Goal: Task Accomplishment & Management: Complete application form

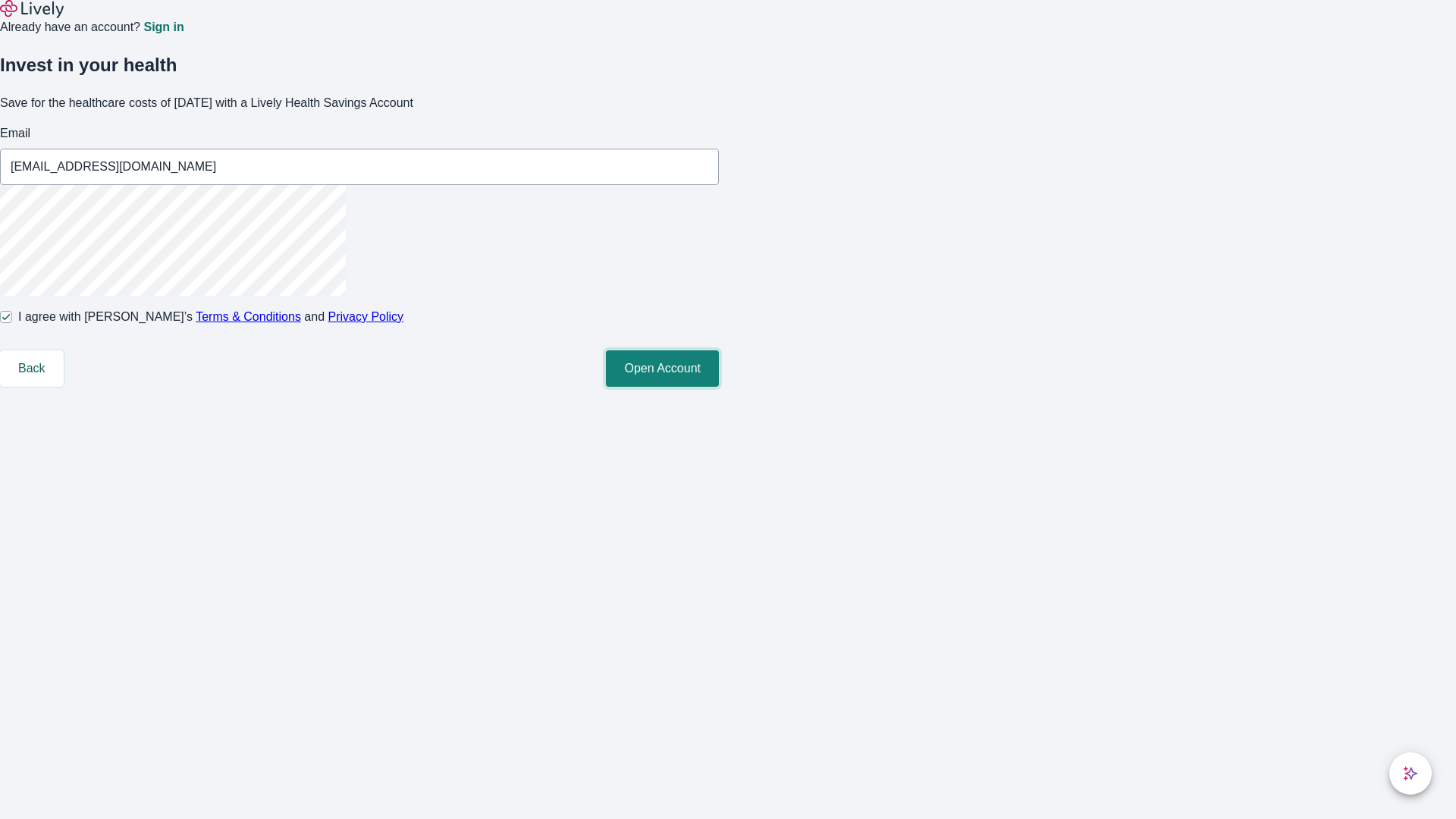
click at [718, 387] on button "Open Account" at bounding box center [663, 368] width 113 height 37
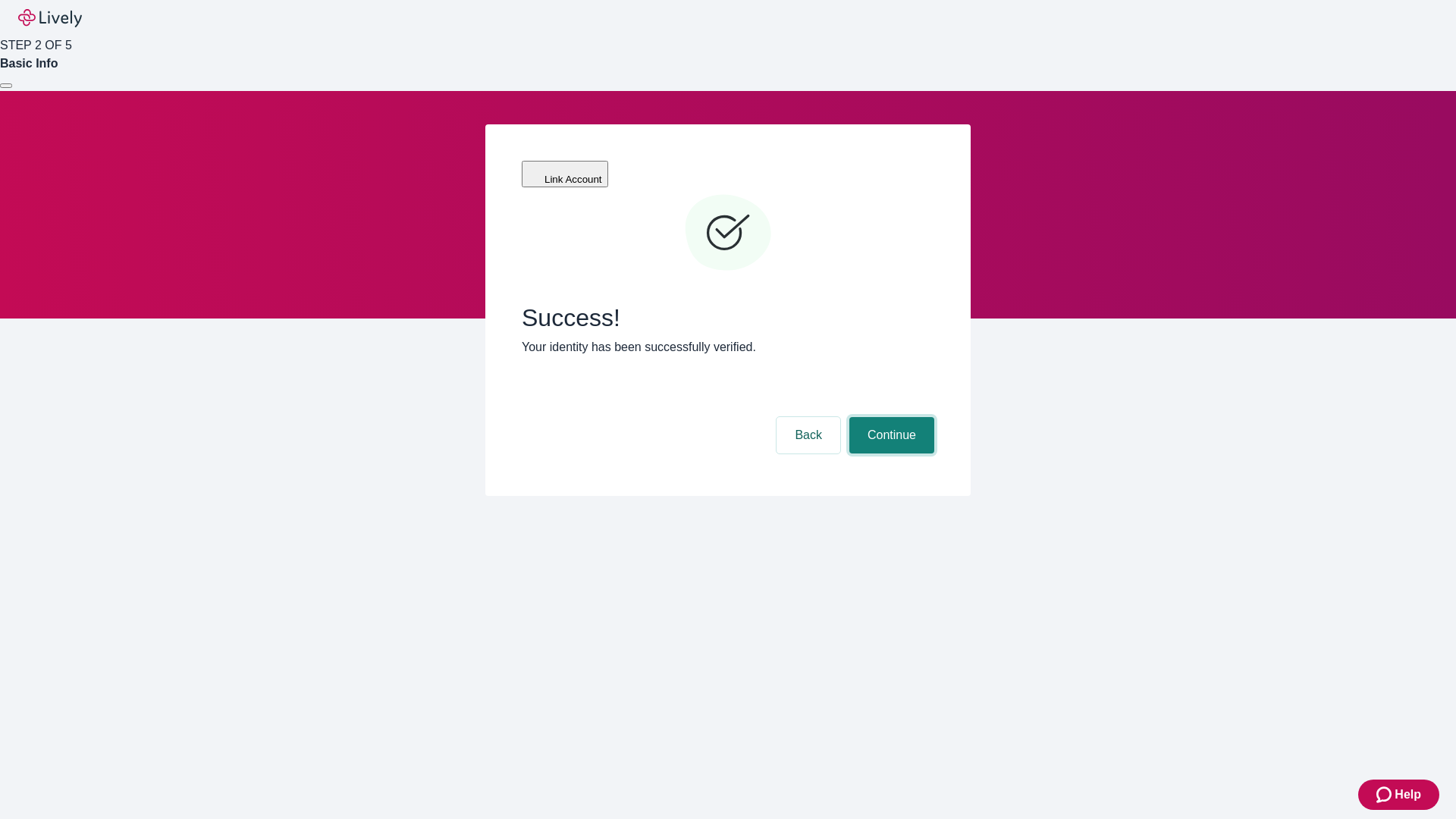
click at [889, 417] on button "Continue" at bounding box center [891, 435] width 85 height 37
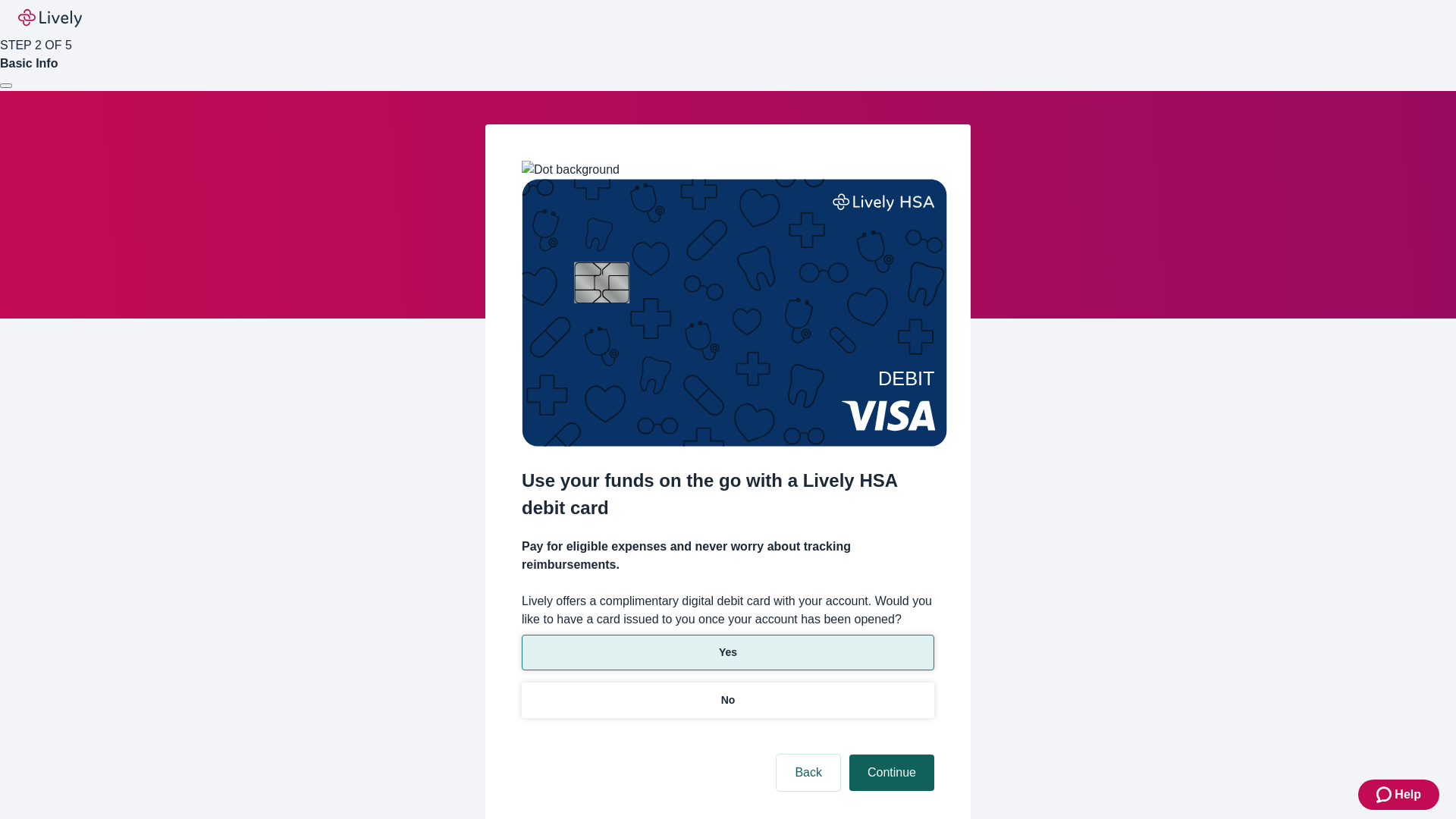
click at [728, 644] on p "Yes" at bounding box center [728, 652] width 18 height 16
click at [889, 754] on button "Continue" at bounding box center [891, 772] width 85 height 37
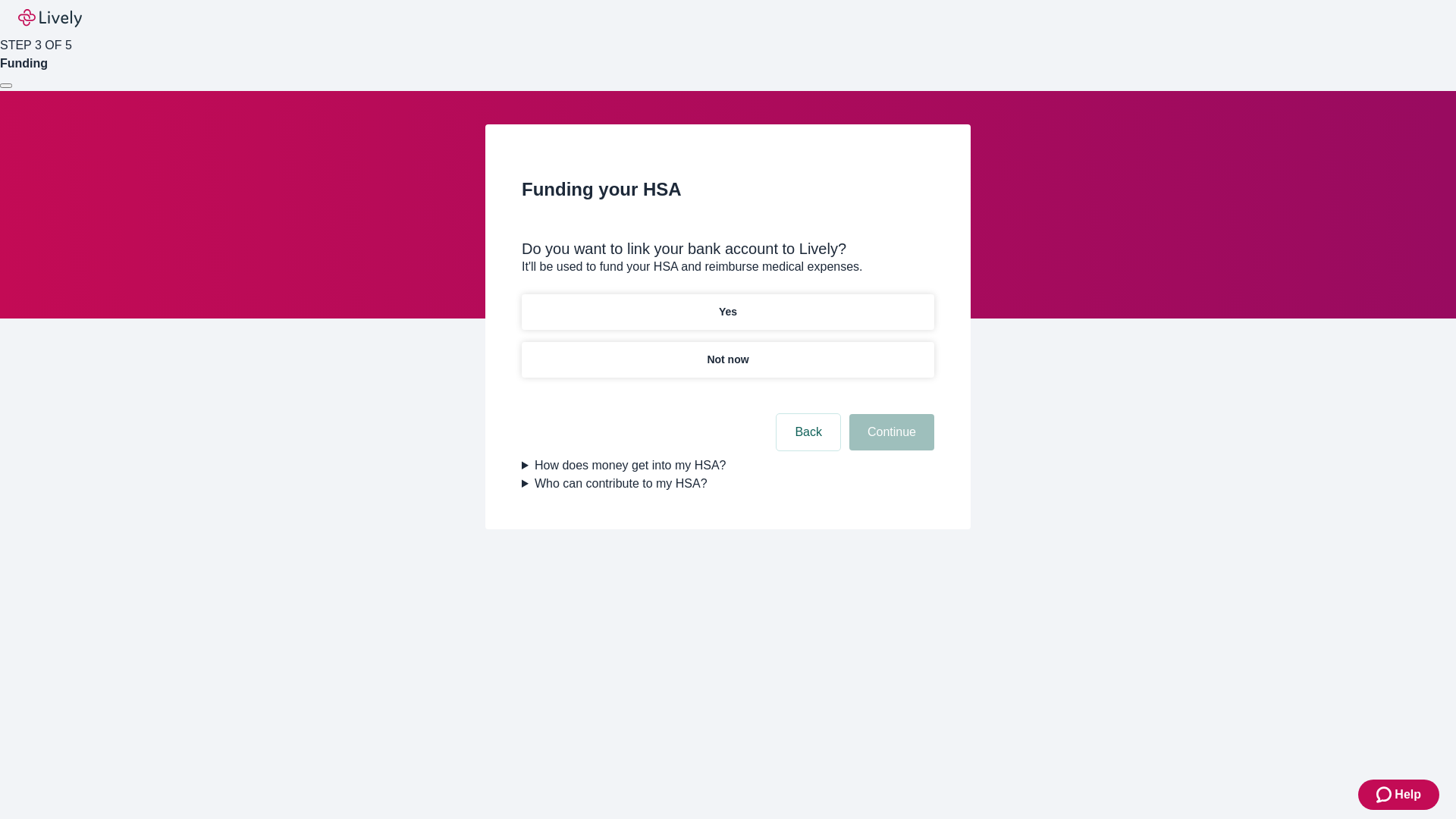
click at [728, 304] on p "Yes" at bounding box center [728, 312] width 18 height 16
click at [889, 414] on button "Continue" at bounding box center [891, 432] width 85 height 37
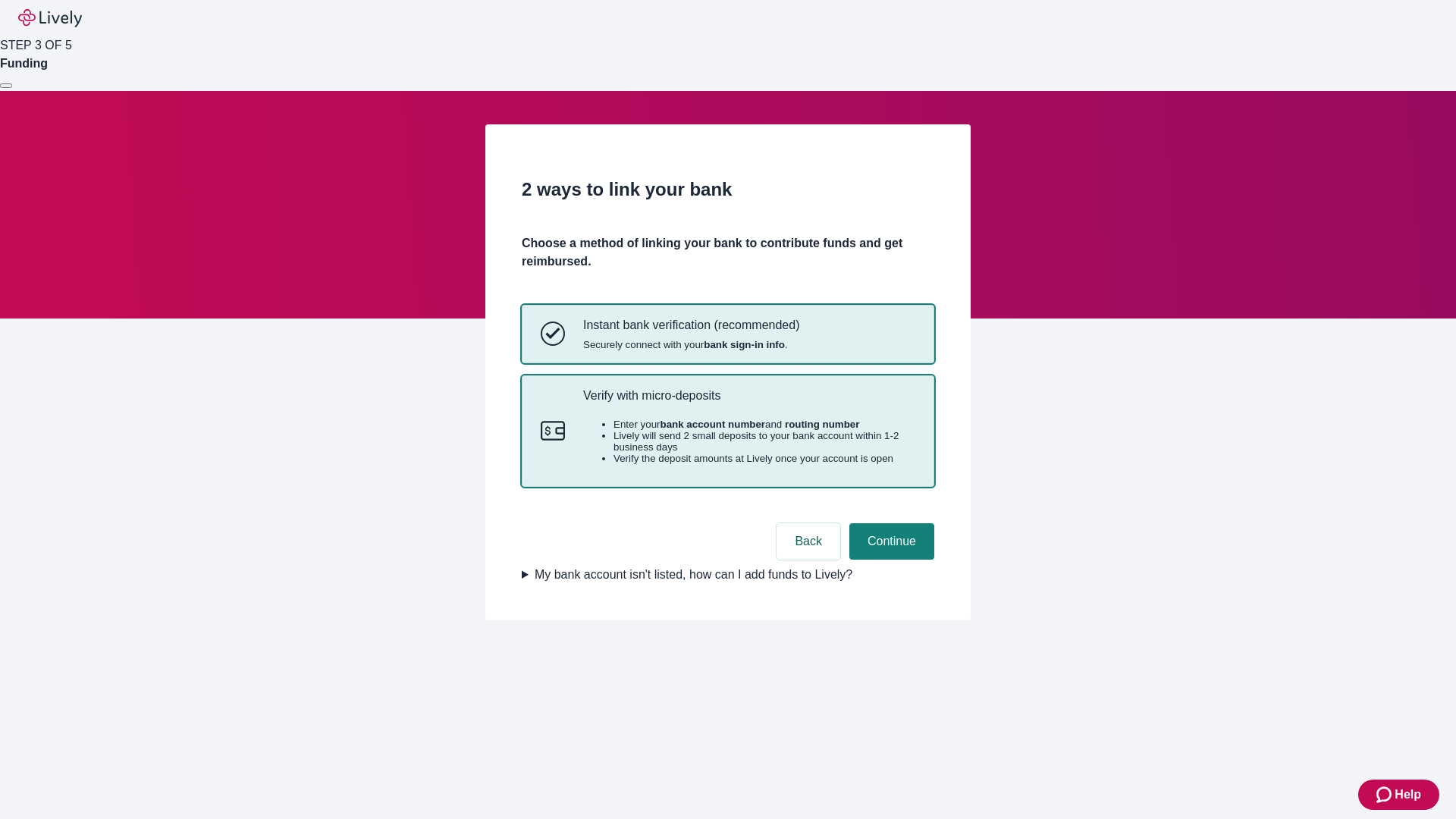
click at [749, 403] on p "Verify with micro-deposits" at bounding box center [749, 396] width 332 height 15
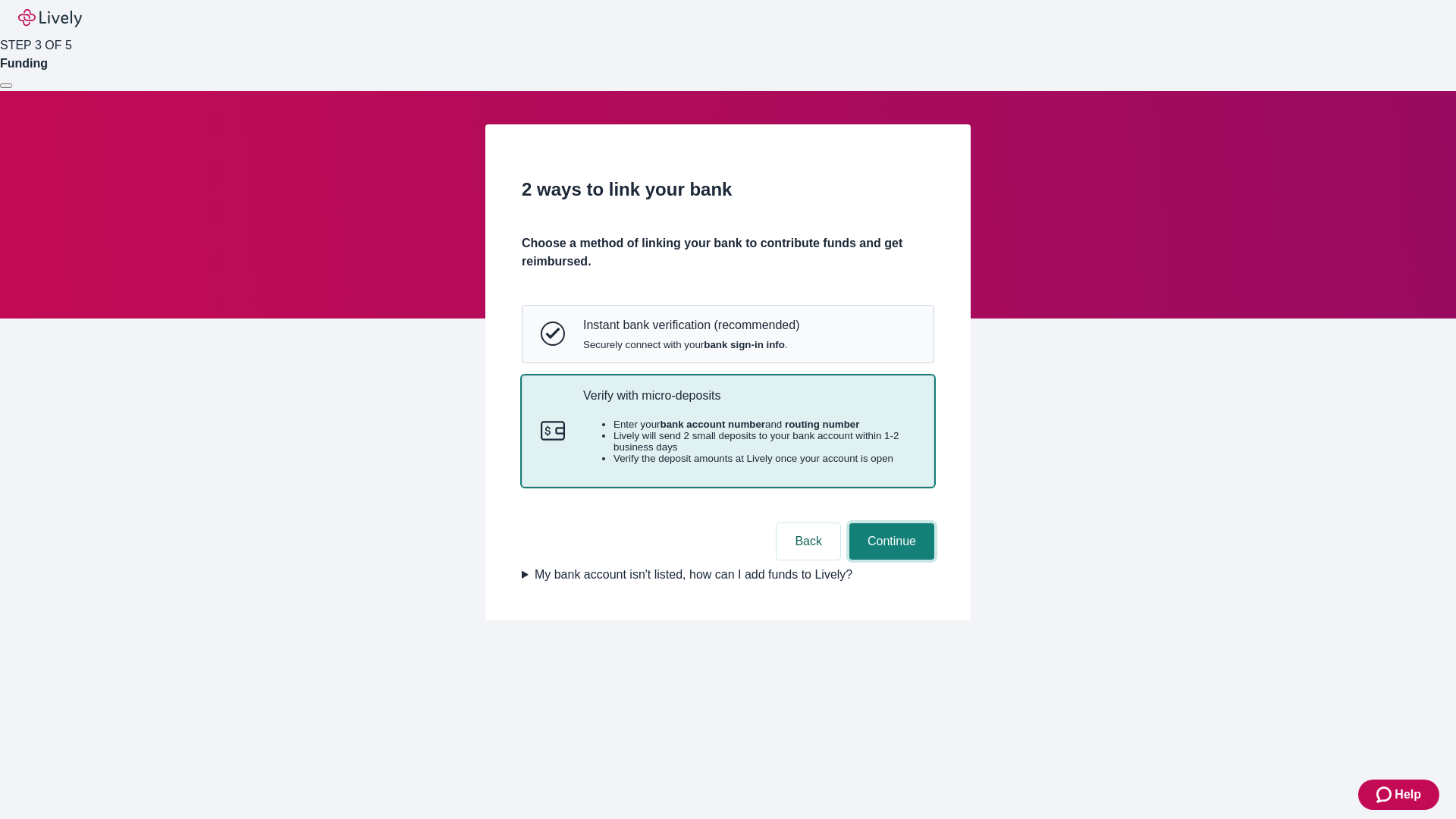
click at [889, 559] on button "Continue" at bounding box center [891, 541] width 85 height 37
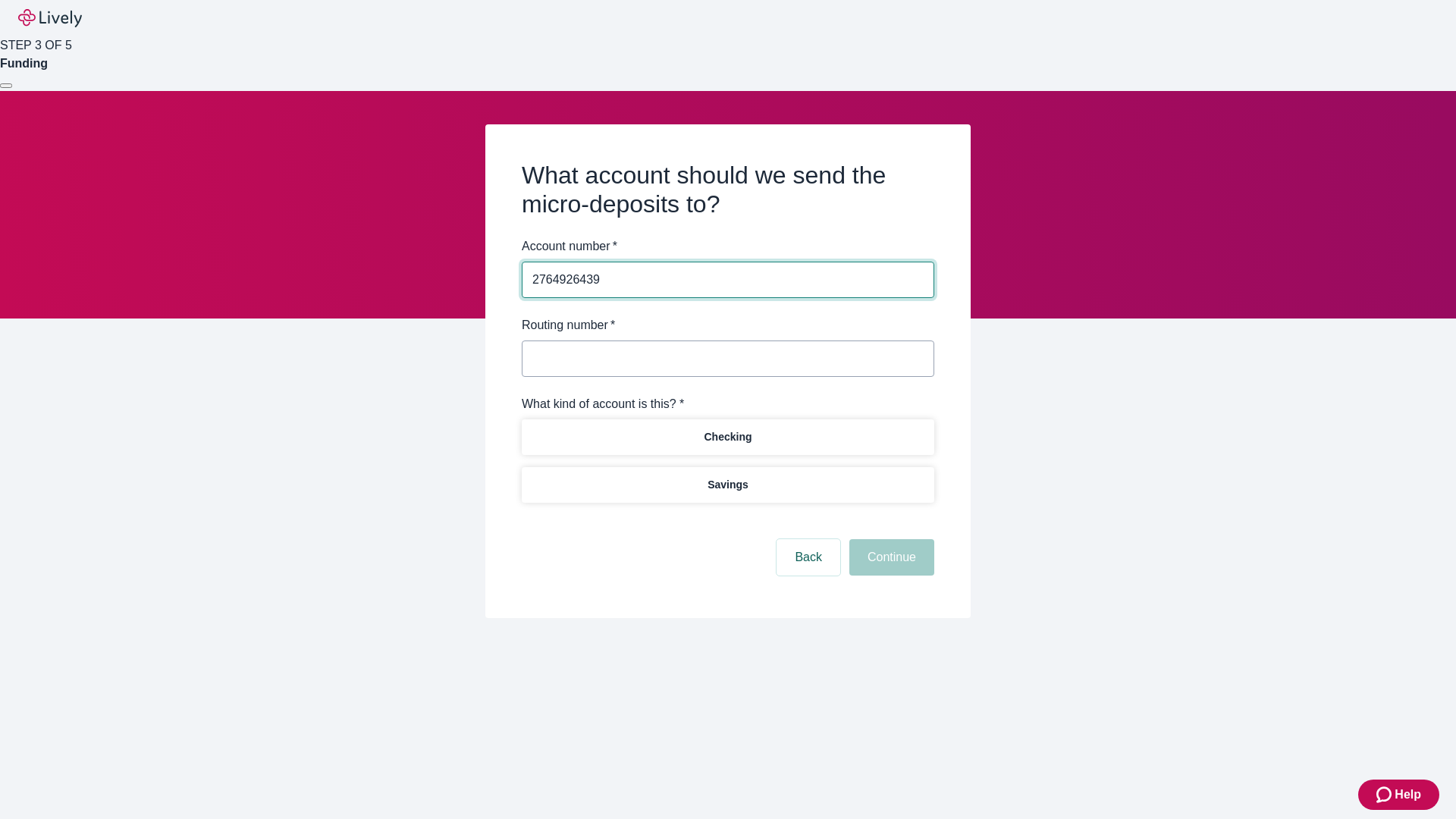
type input "2764926439"
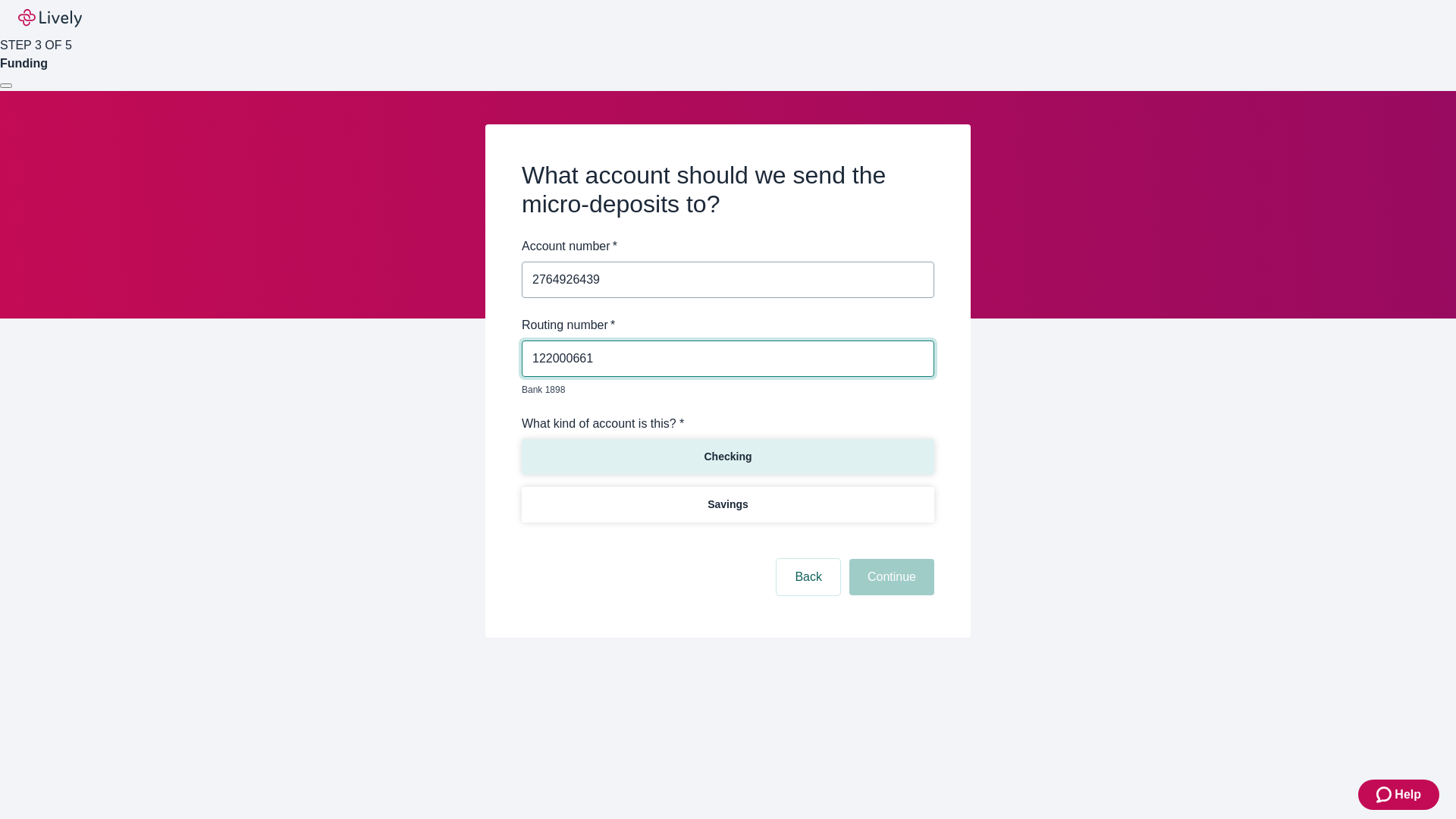
type input "122000661"
click at [728, 449] on p "Checking" at bounding box center [728, 456] width 48 height 16
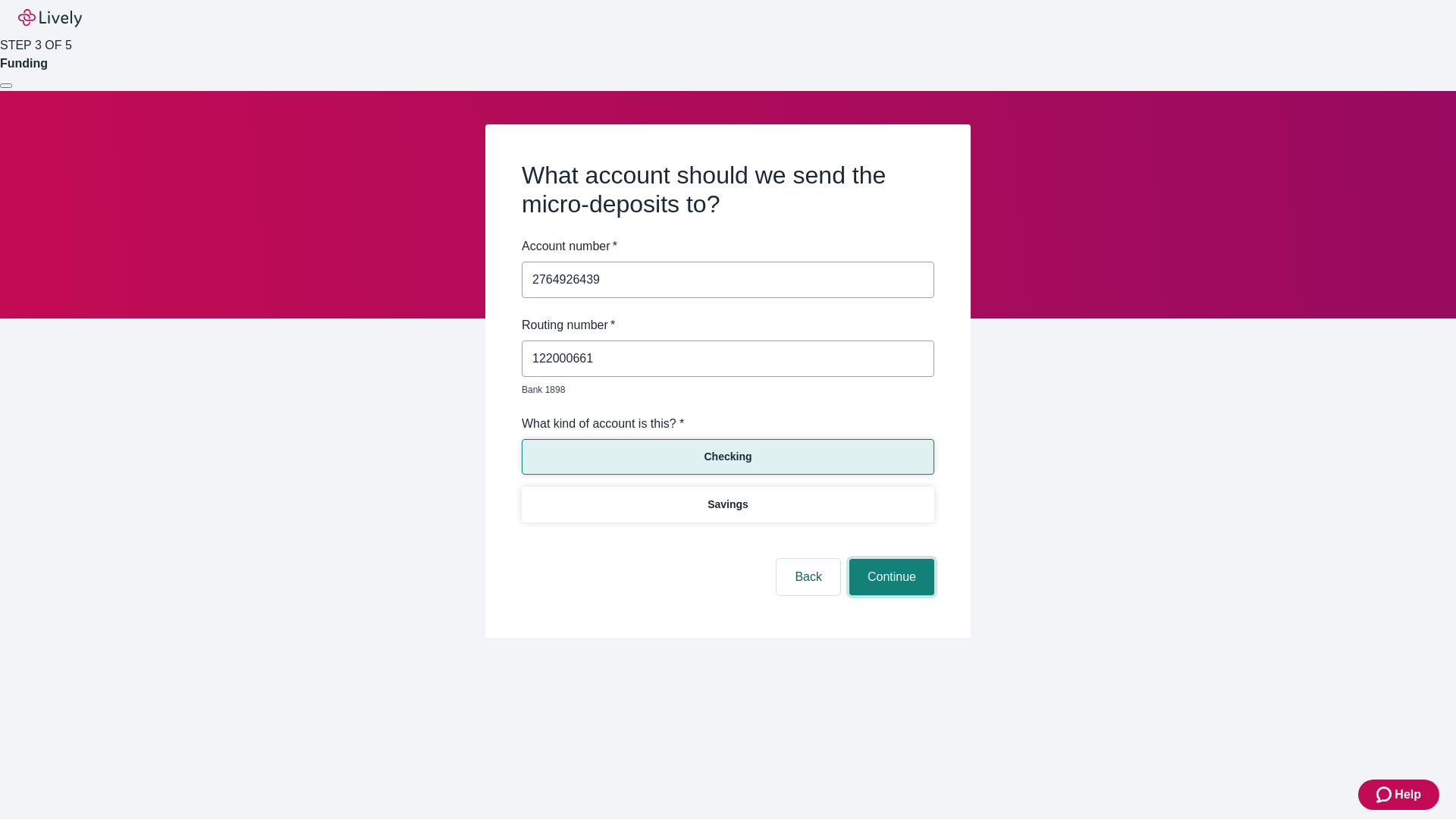
click at [889, 559] on button "Continue" at bounding box center [891, 577] width 85 height 37
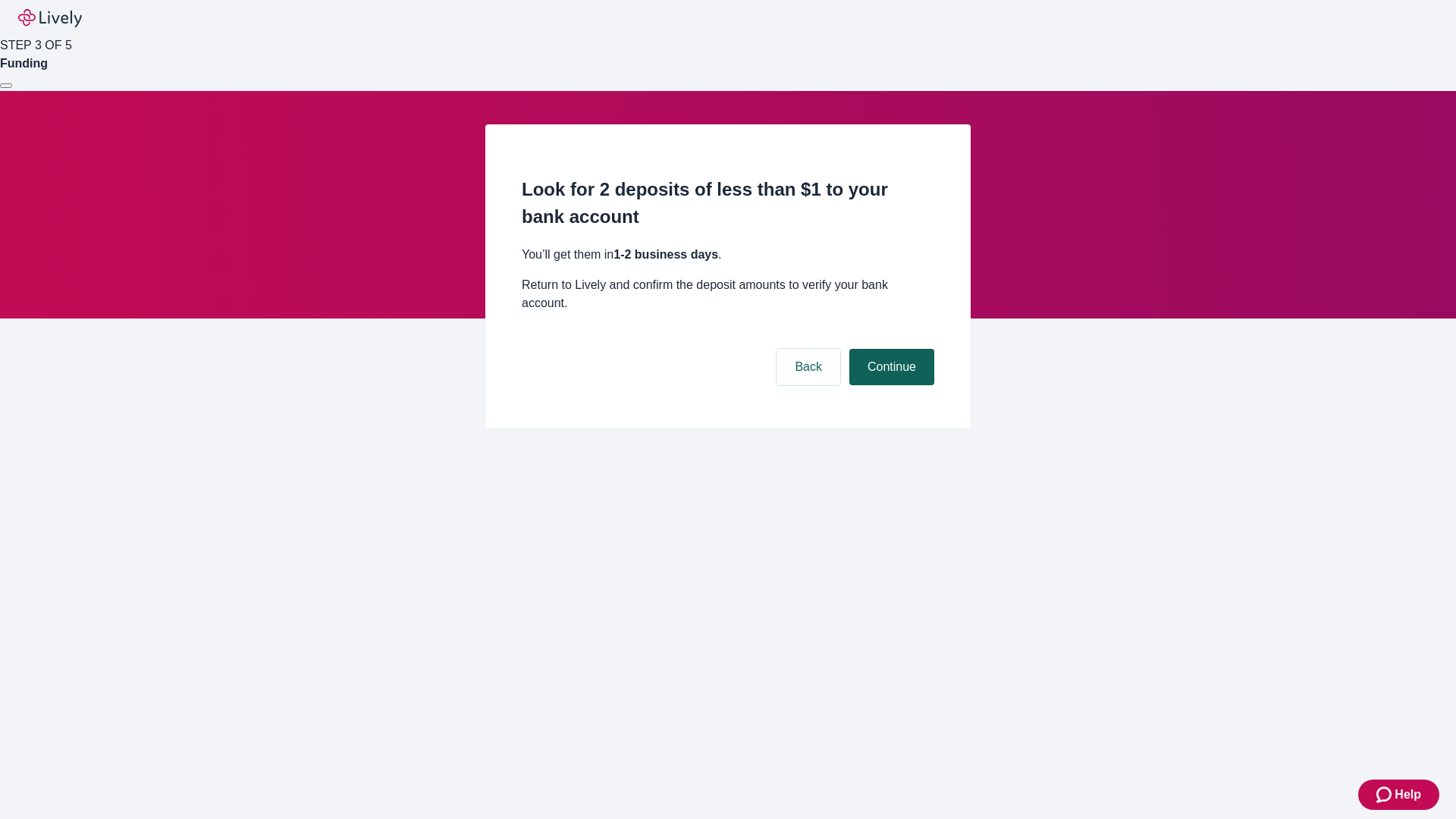
click at [889, 349] on button "Continue" at bounding box center [891, 367] width 85 height 37
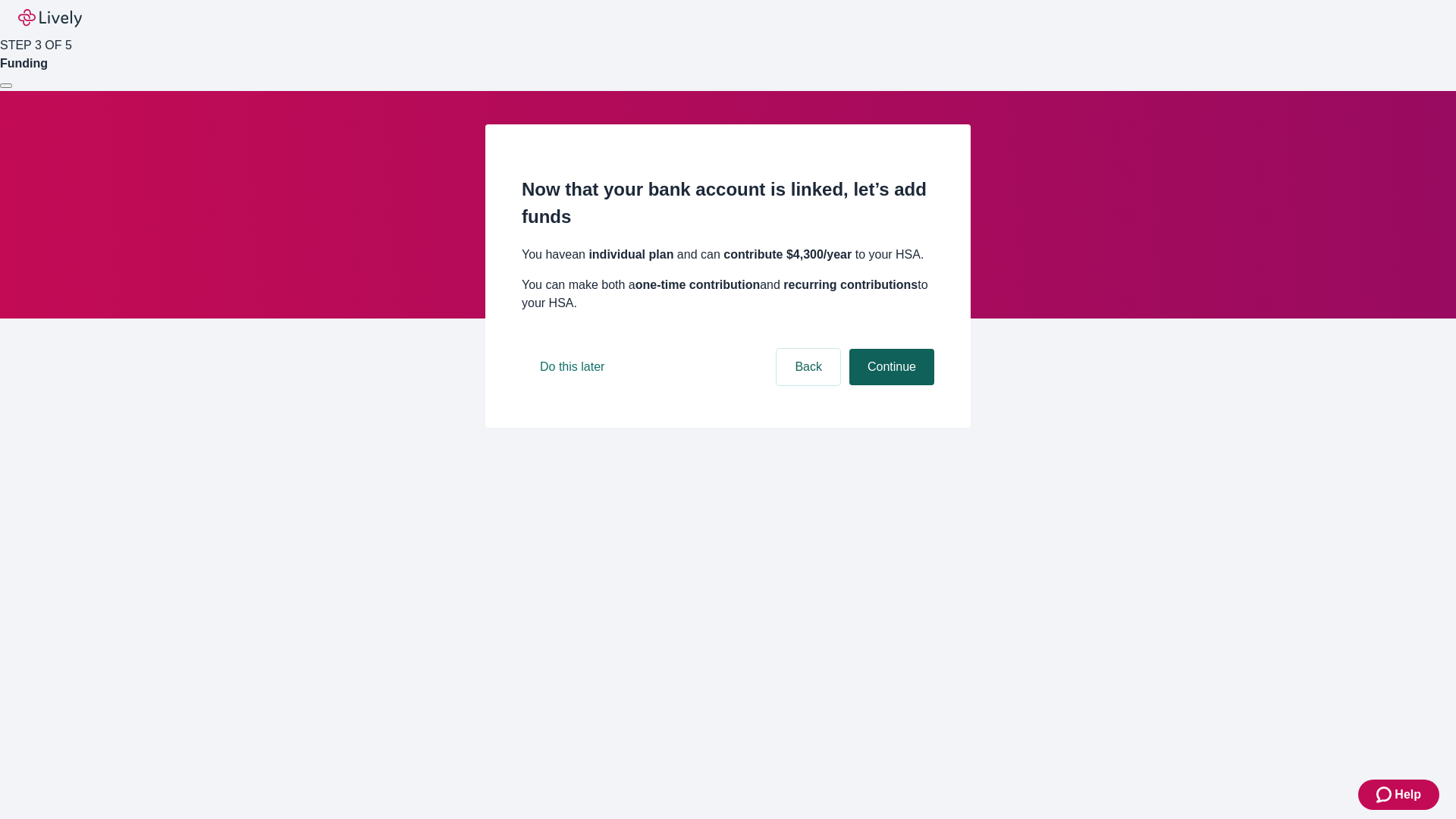
click at [889, 385] on button "Continue" at bounding box center [891, 367] width 85 height 37
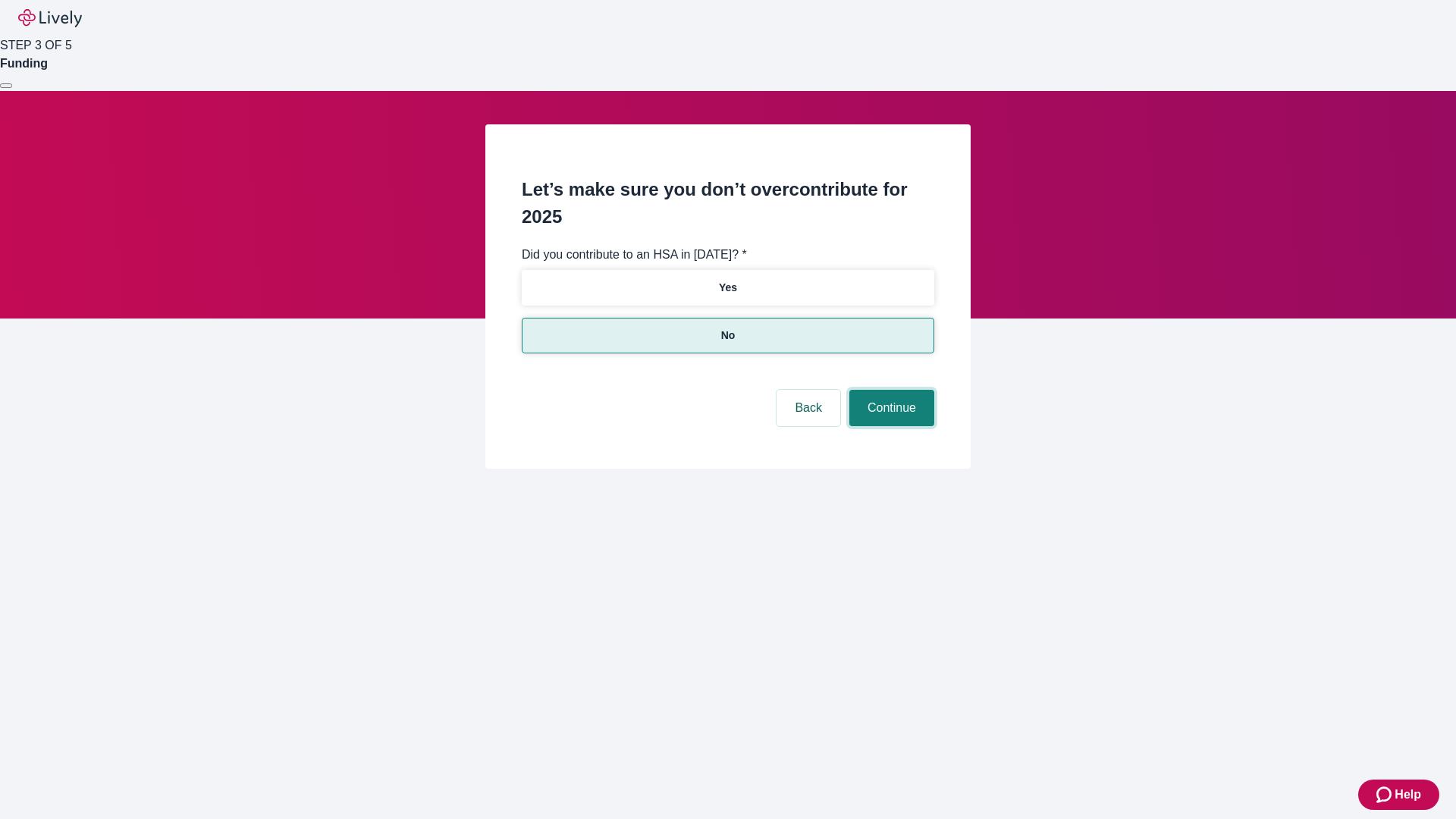
click at [889, 389] on button "Continue" at bounding box center [891, 408] width 85 height 37
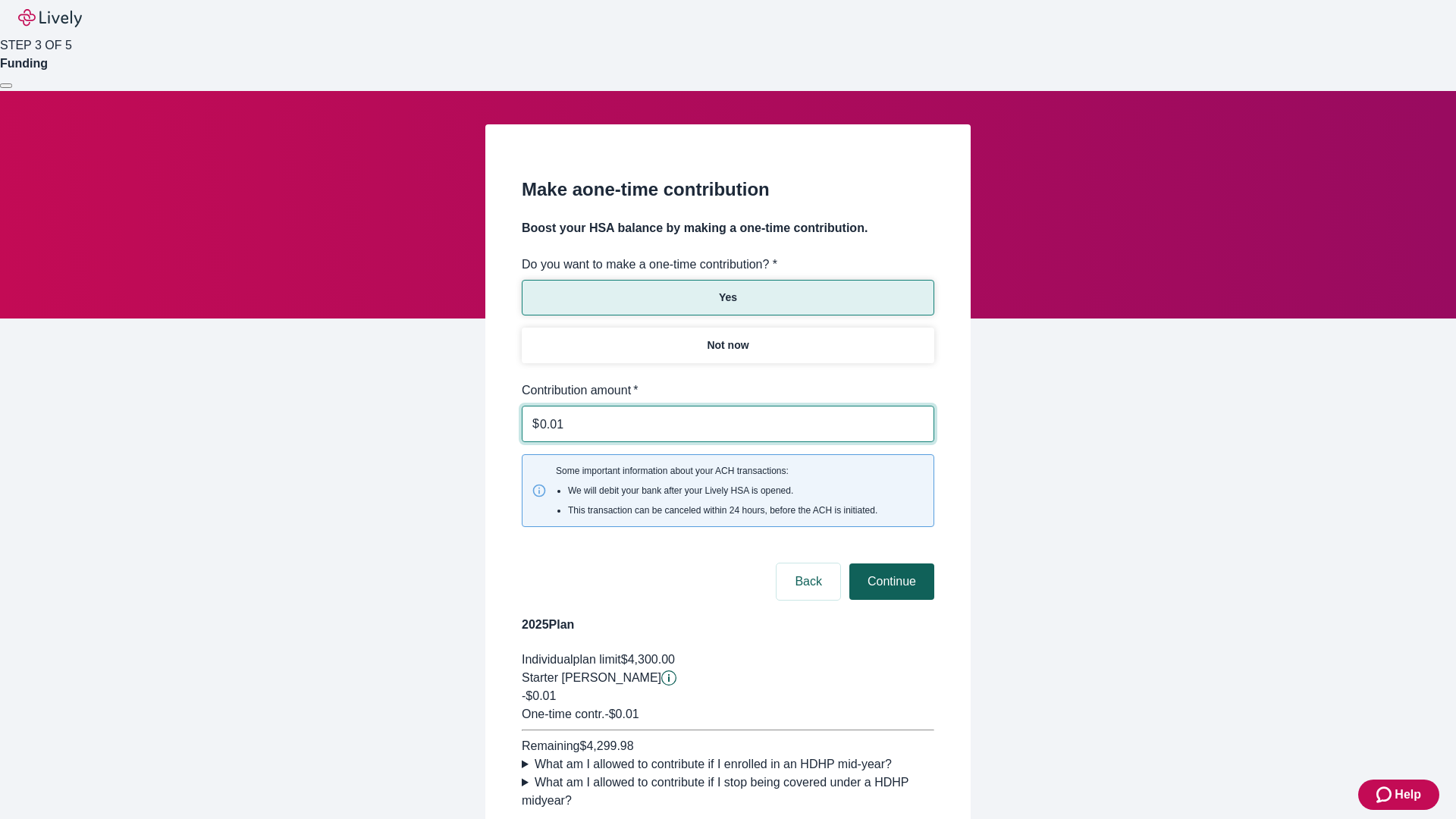
type input "0.01"
click at [889, 563] on button "Continue" at bounding box center [891, 581] width 85 height 37
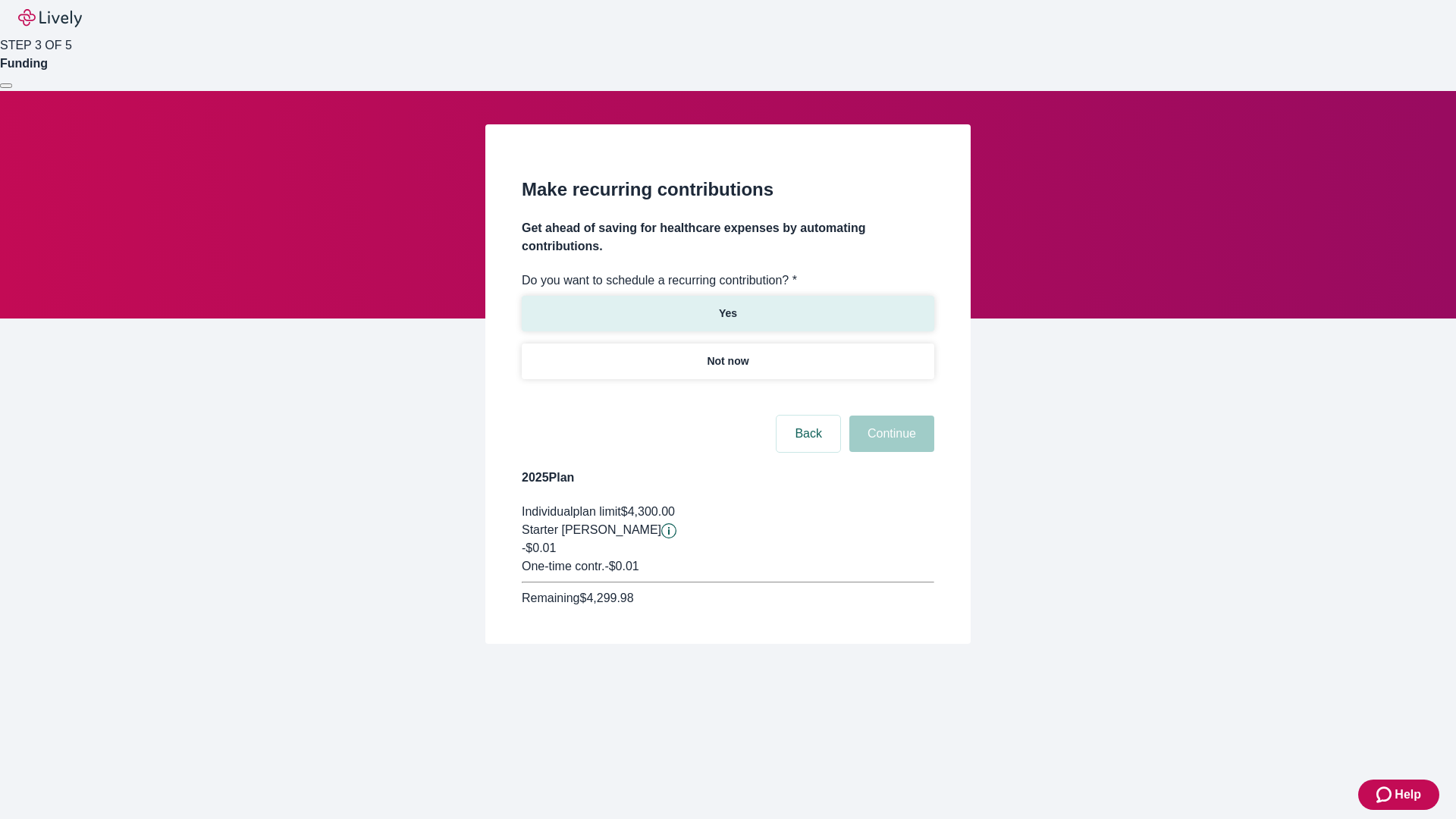
click at [728, 305] on p "Yes" at bounding box center [728, 313] width 18 height 16
click at [728, 398] on body "Help STEP 3 OF 5 Funding Make recurring contributions Get ahead of saving for h…" at bounding box center [728, 358] width 1456 height 717
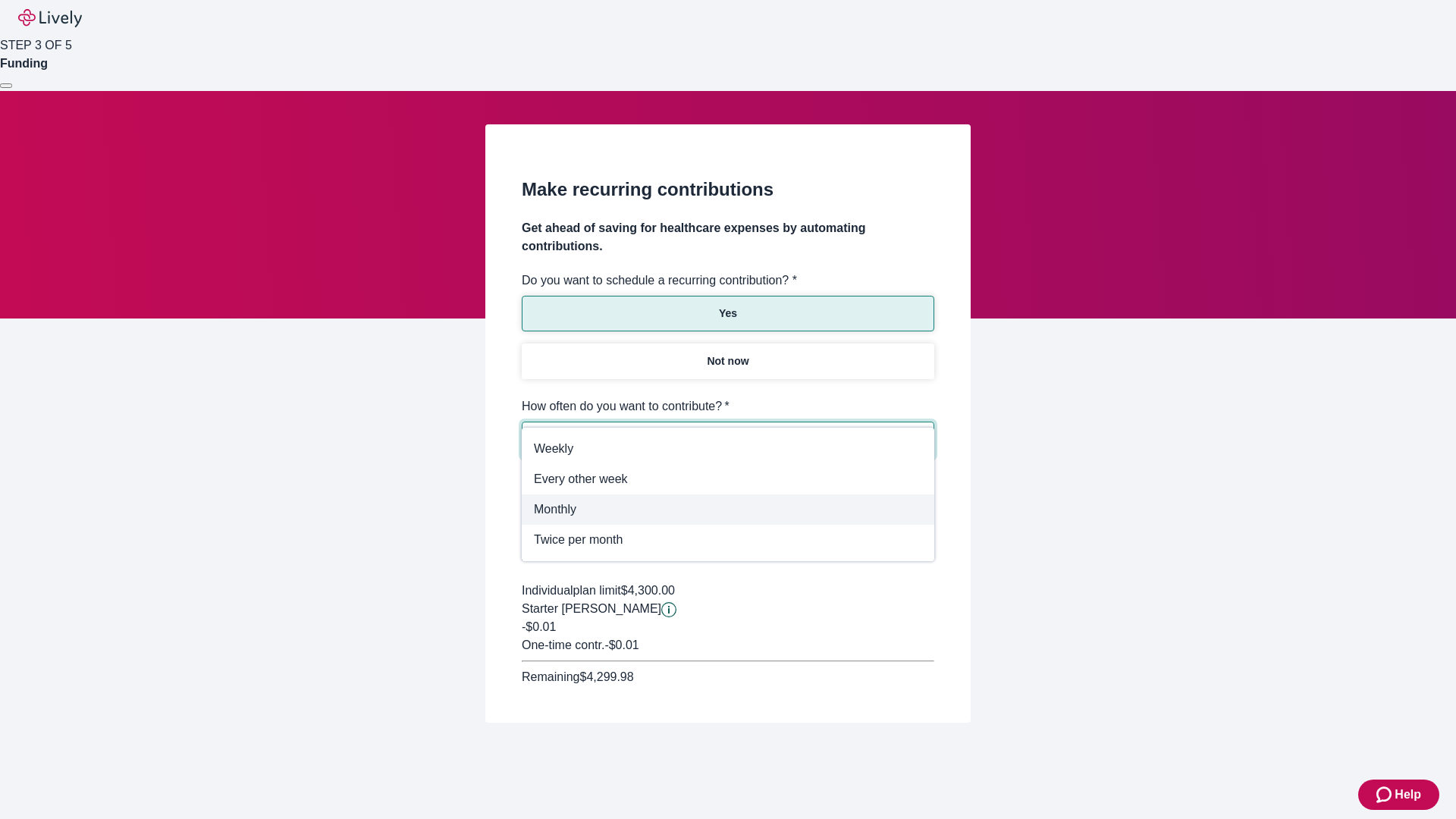
click at [728, 510] on span "Monthly" at bounding box center [728, 510] width 388 height 18
type input "Monthly"
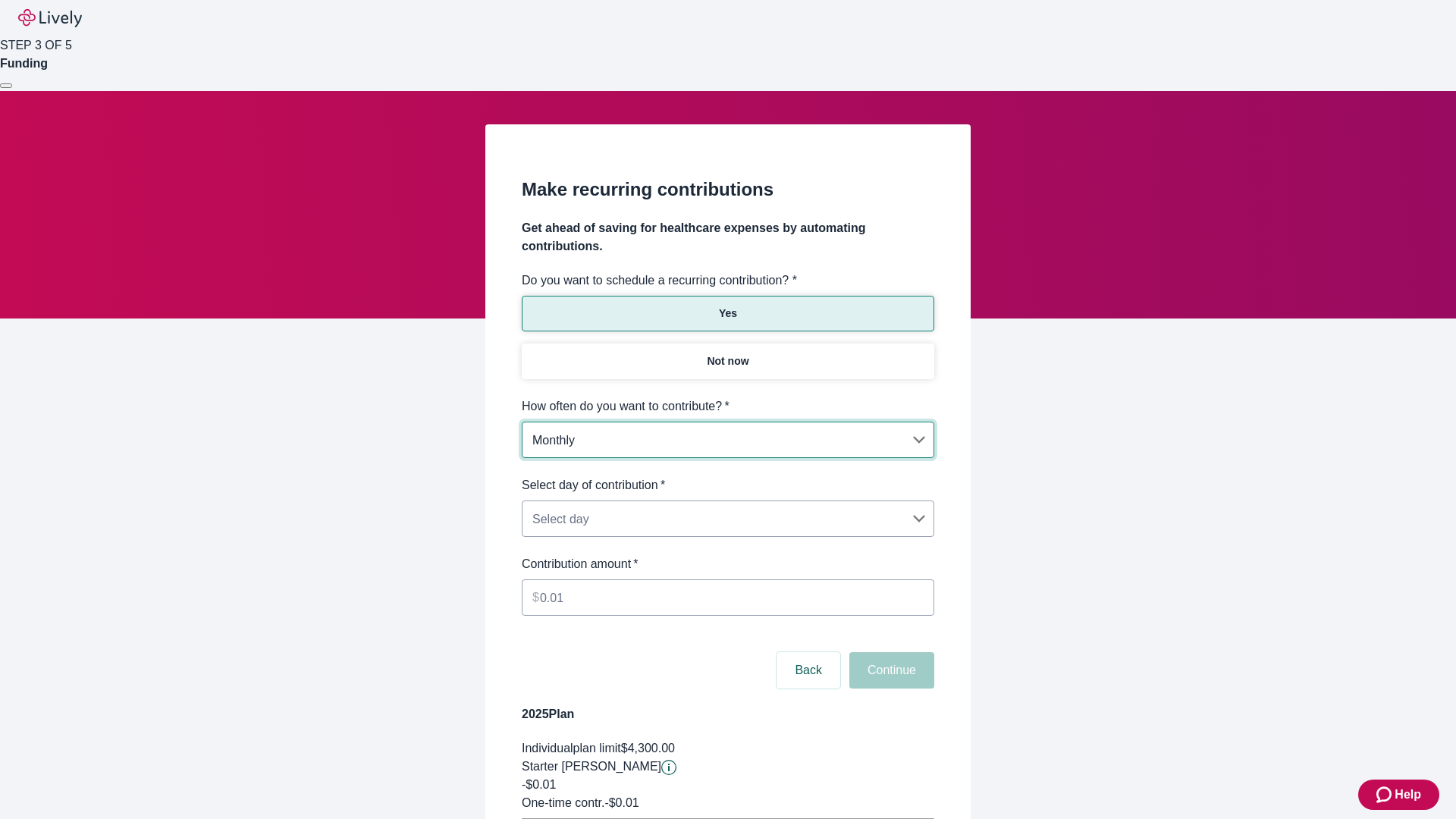
click at [728, 476] on body "Help STEP 3 OF 5 Funding Make recurring contributions Get ahead of saving for h…" at bounding box center [728, 476] width 1456 height 953
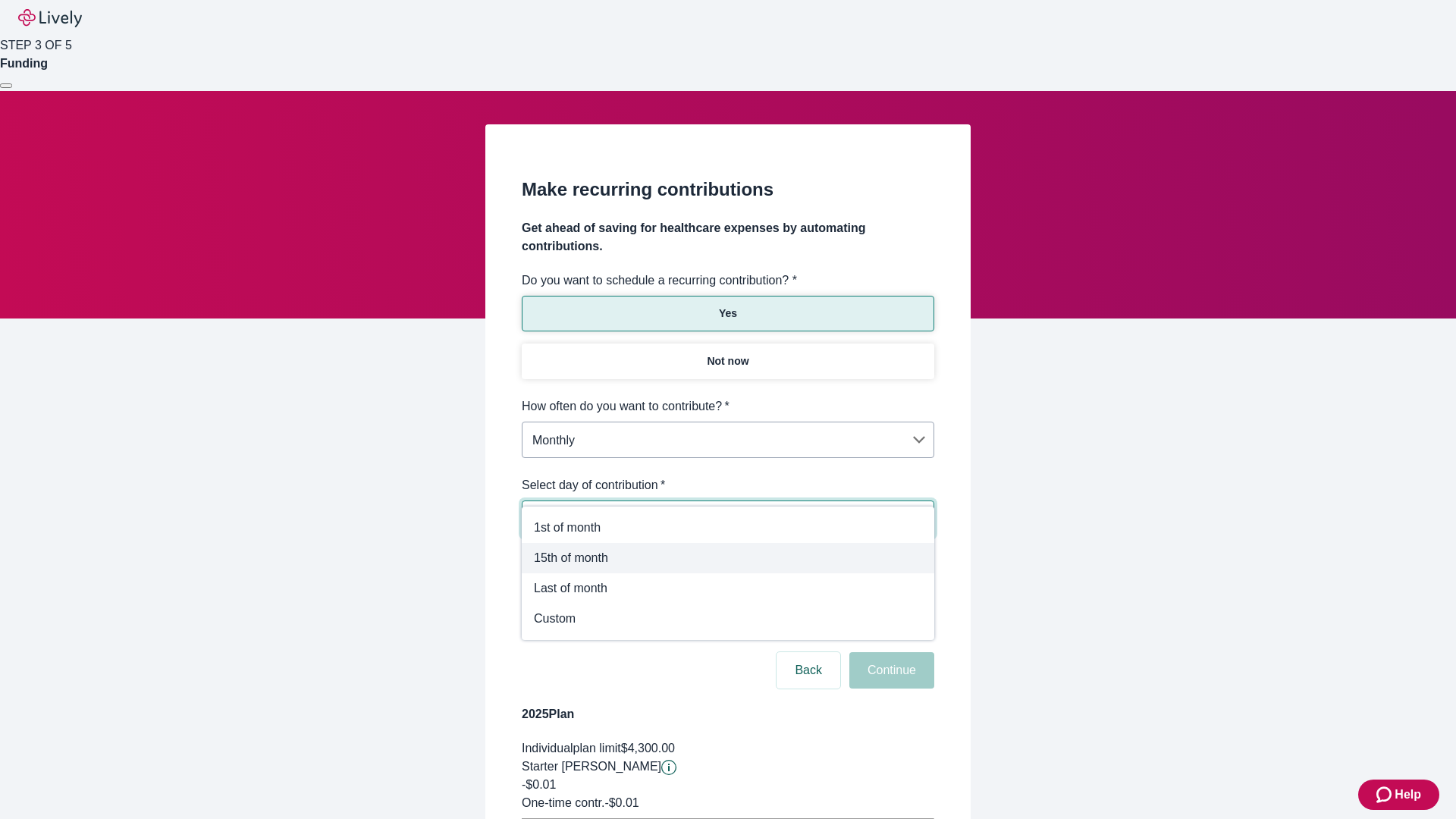
click at [728, 558] on span "15th of month" at bounding box center [728, 558] width 388 height 18
type input "Monthly15th"
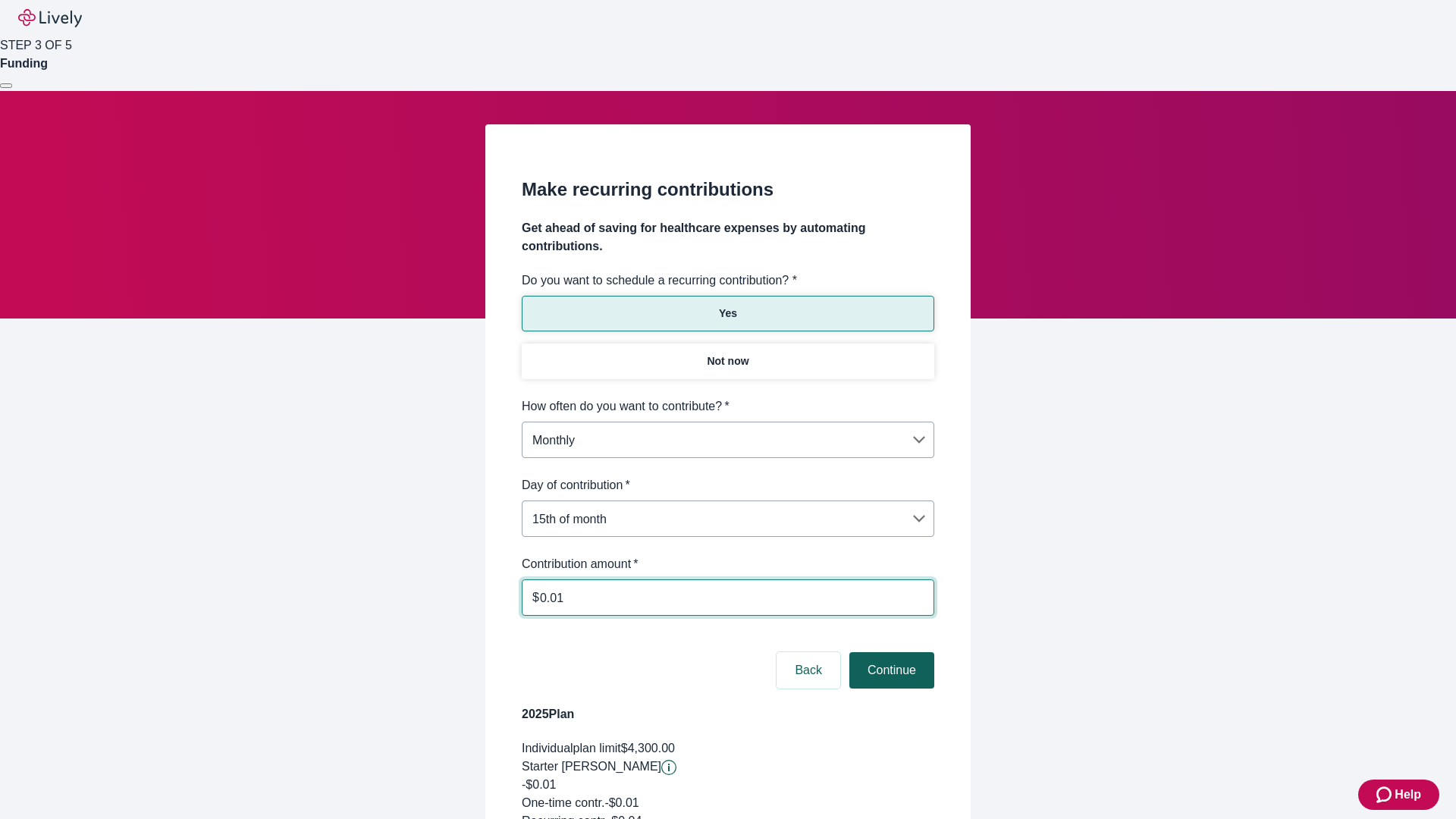
click at [889, 652] on button "Continue" at bounding box center [891, 670] width 85 height 37
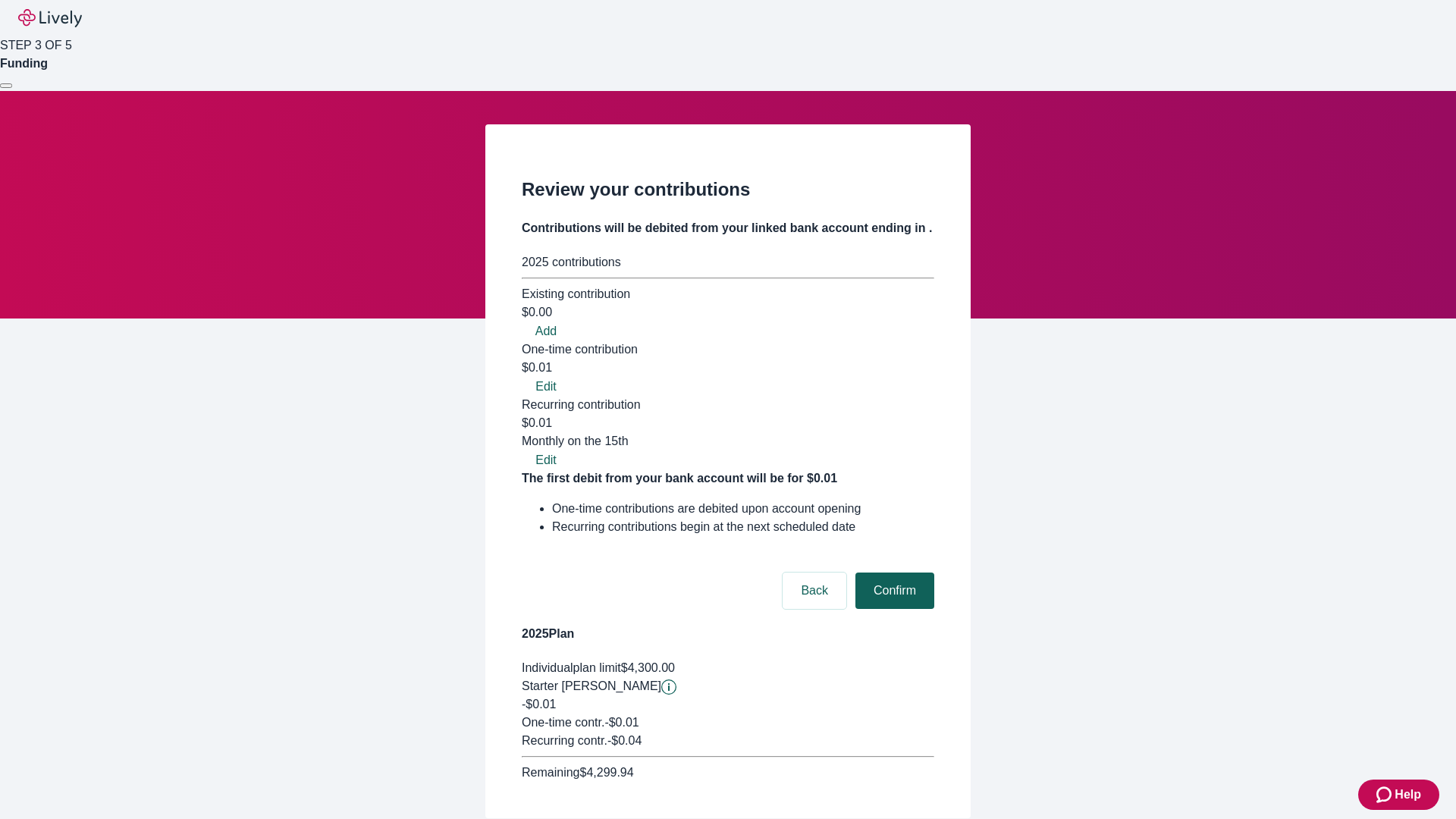
click at [892, 572] on button "Confirm" at bounding box center [895, 590] width 79 height 37
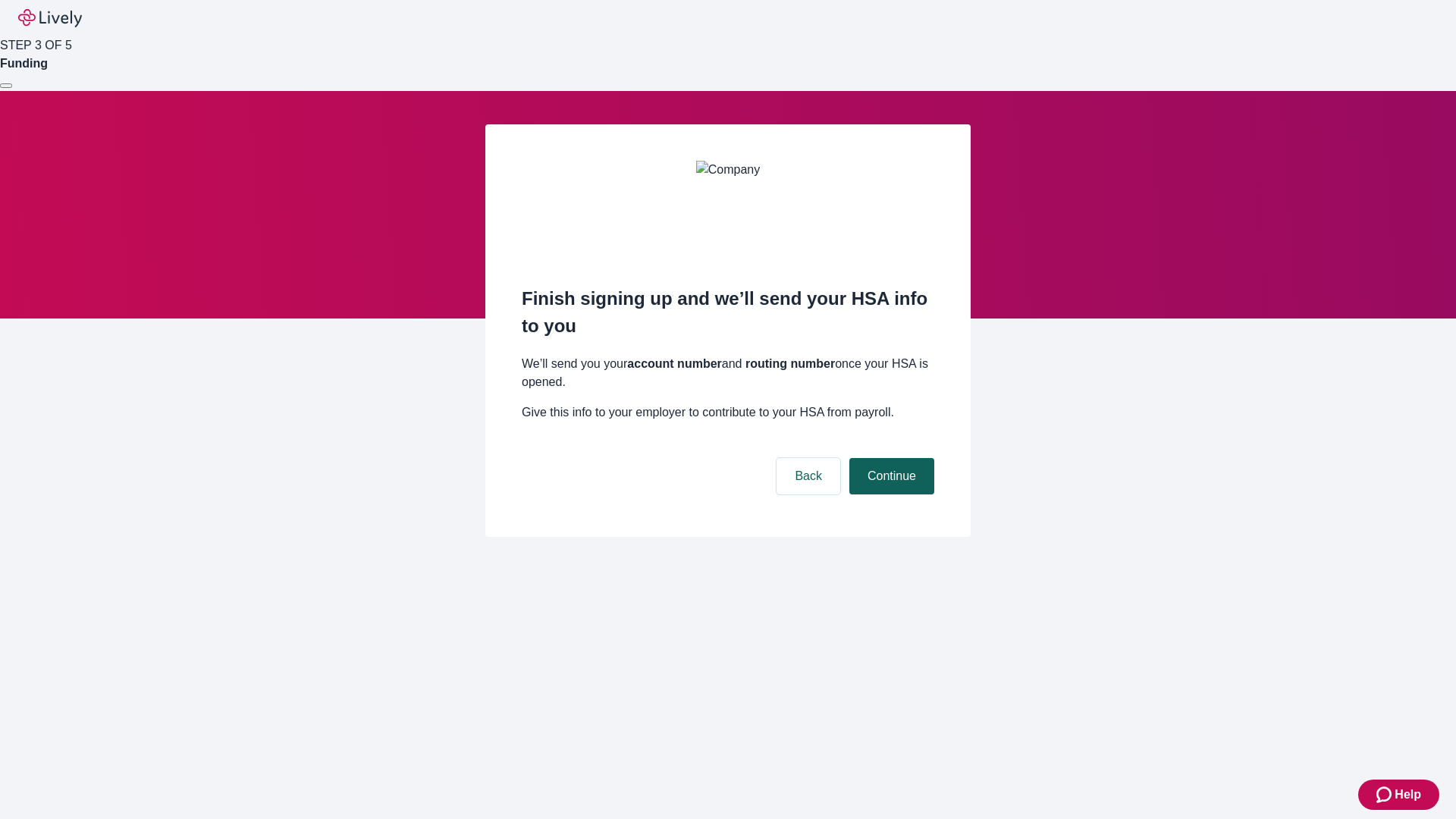
click at [889, 458] on button "Continue" at bounding box center [891, 476] width 85 height 37
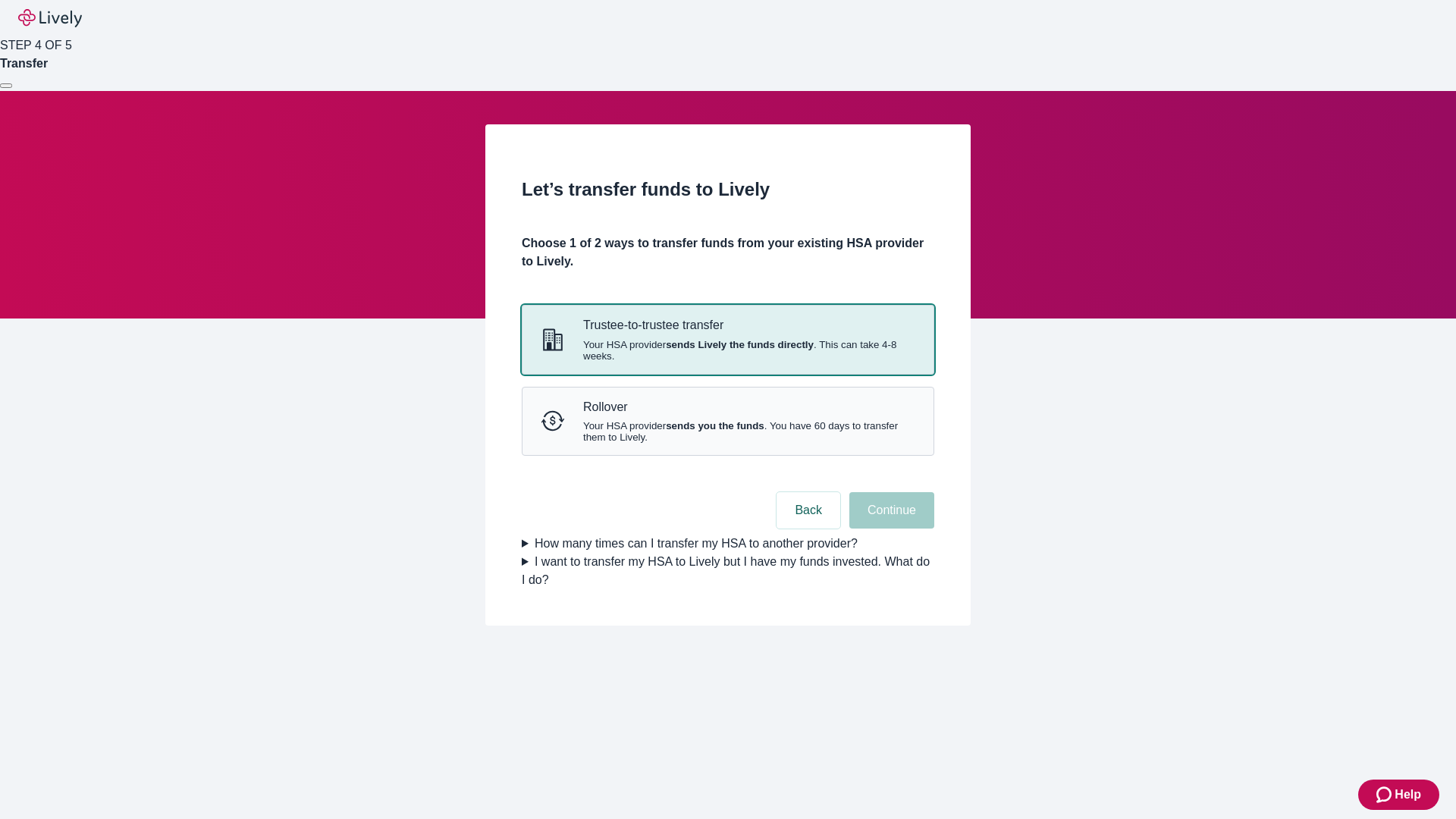
click at [728, 350] on strong "sends Lively the funds directly" at bounding box center [739, 345] width 148 height 11
click at [889, 528] on button "Continue" at bounding box center [891, 510] width 85 height 37
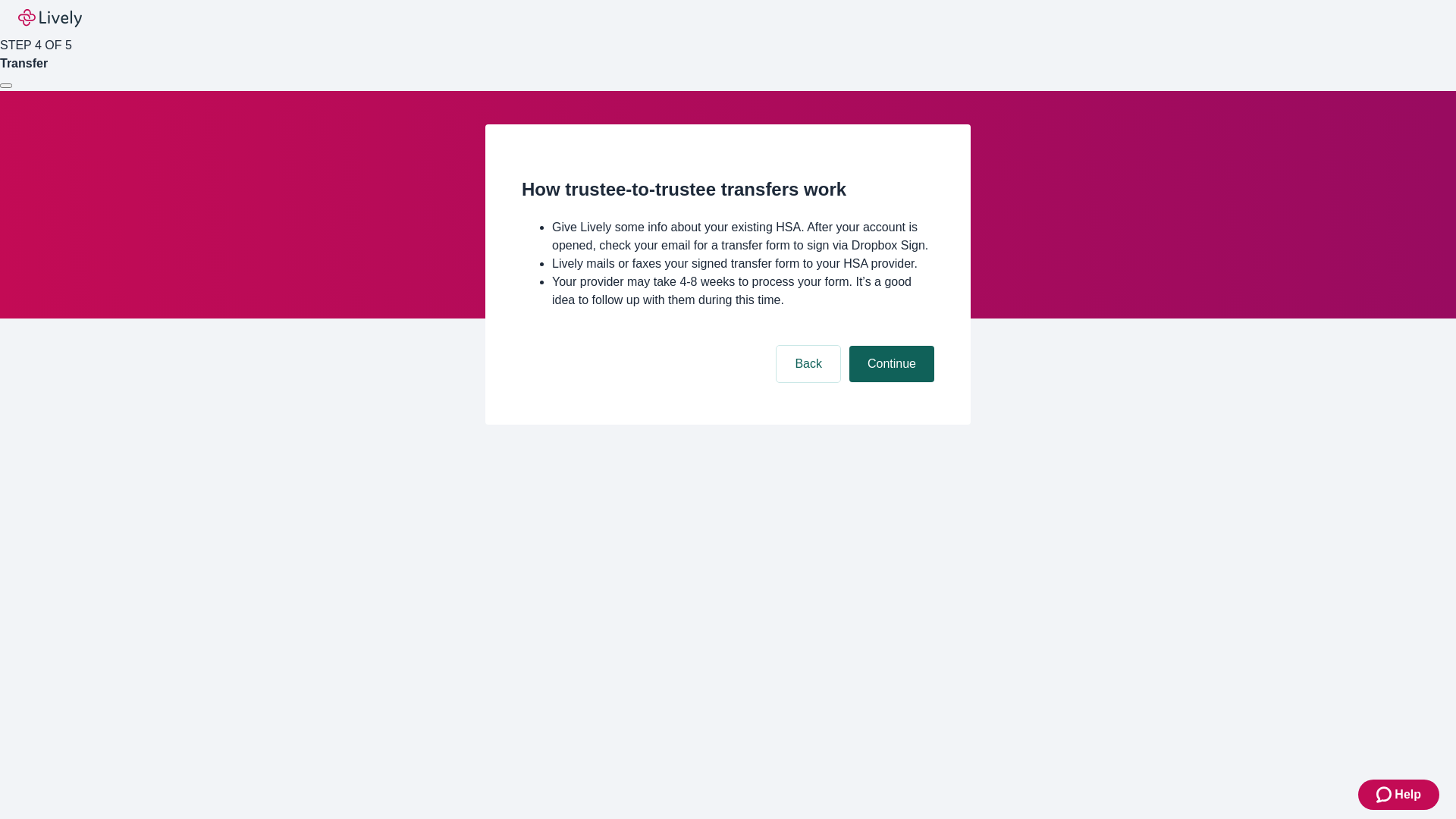
click at [889, 382] on button "Continue" at bounding box center [891, 364] width 85 height 37
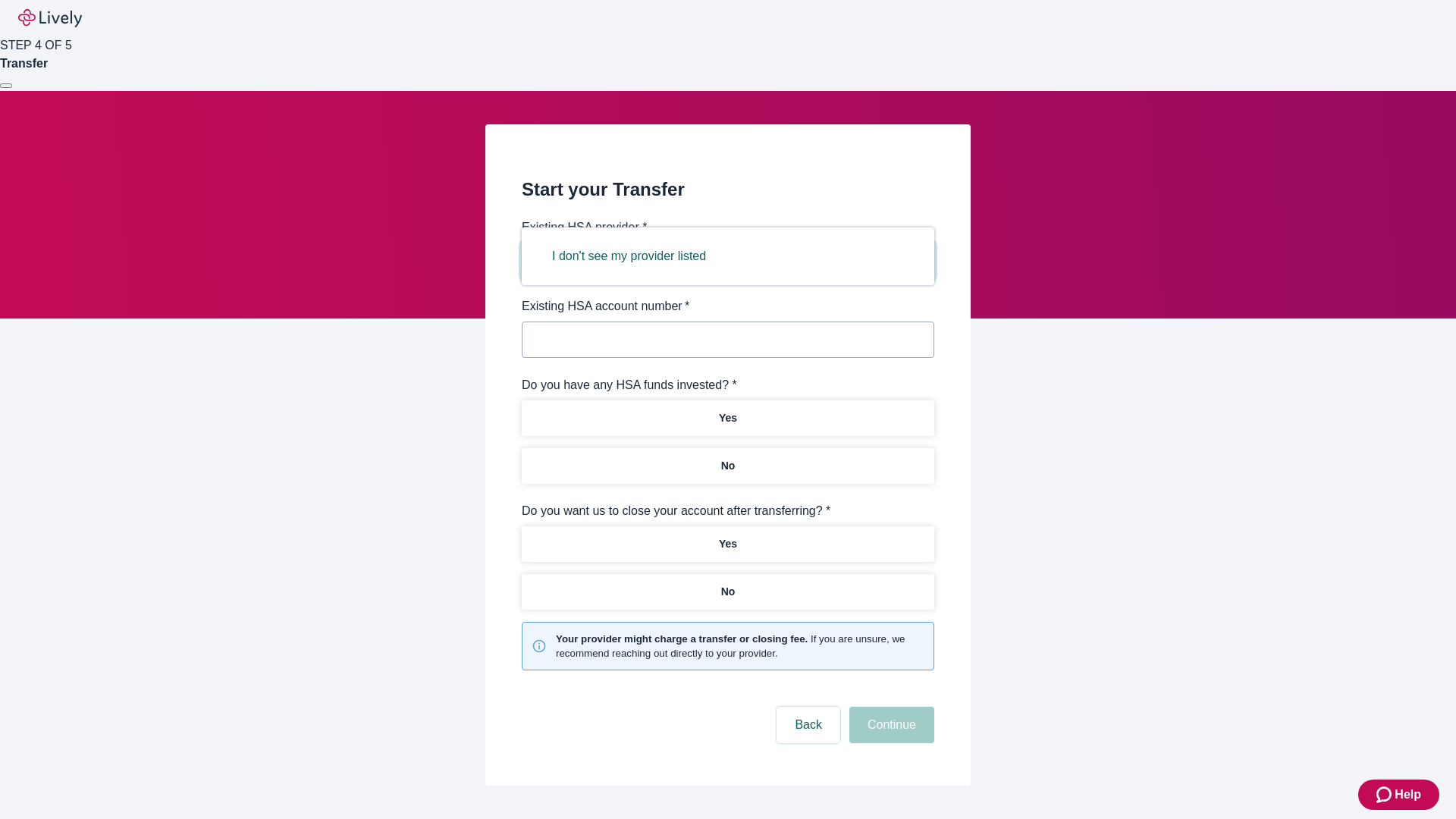
click at [634, 256] on button "I don't see my provider listed" at bounding box center [629, 257] width 190 height 37
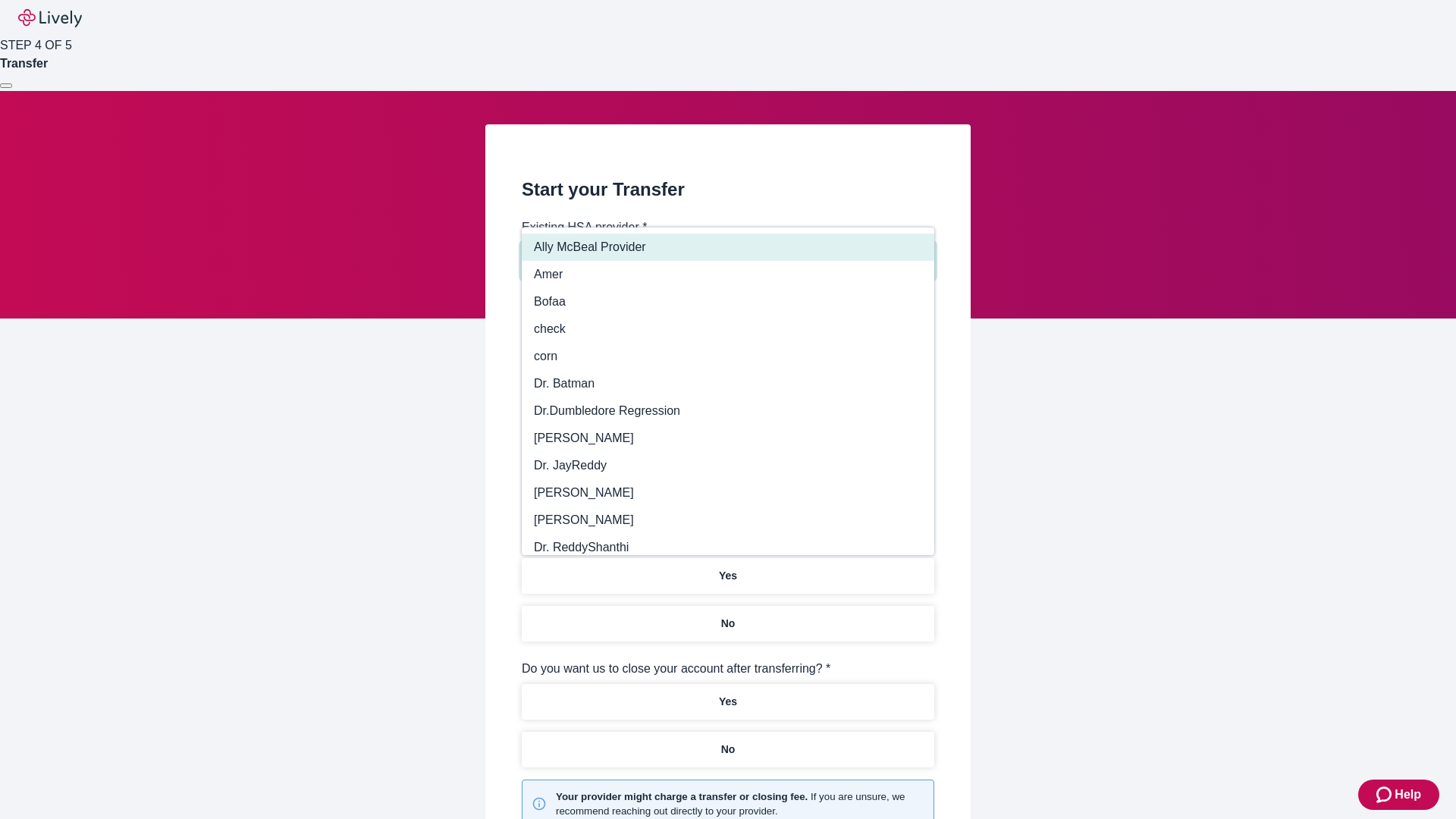
type input "Other"
type input "Health Equity"
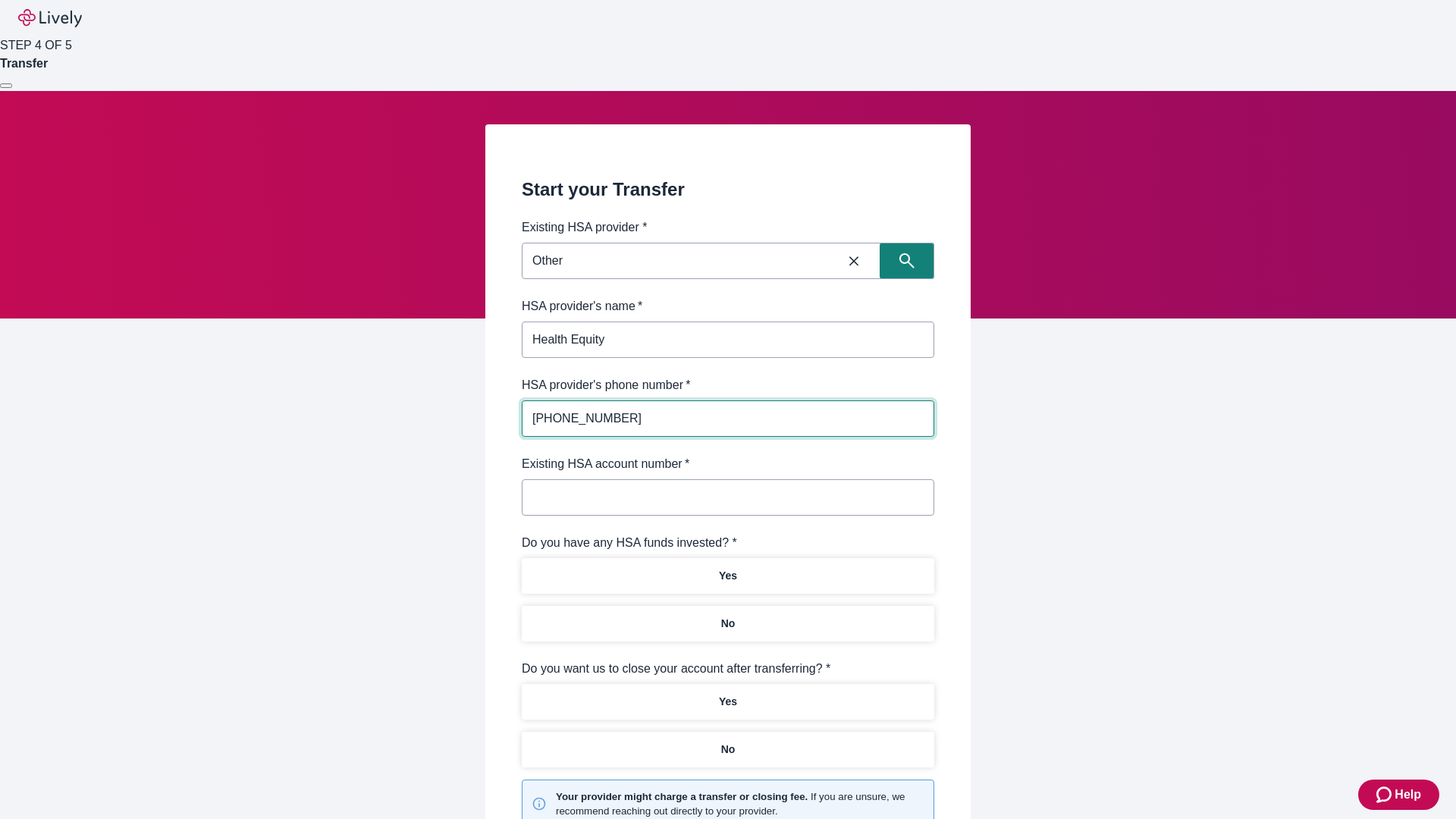
type input "(434) 343-4344"
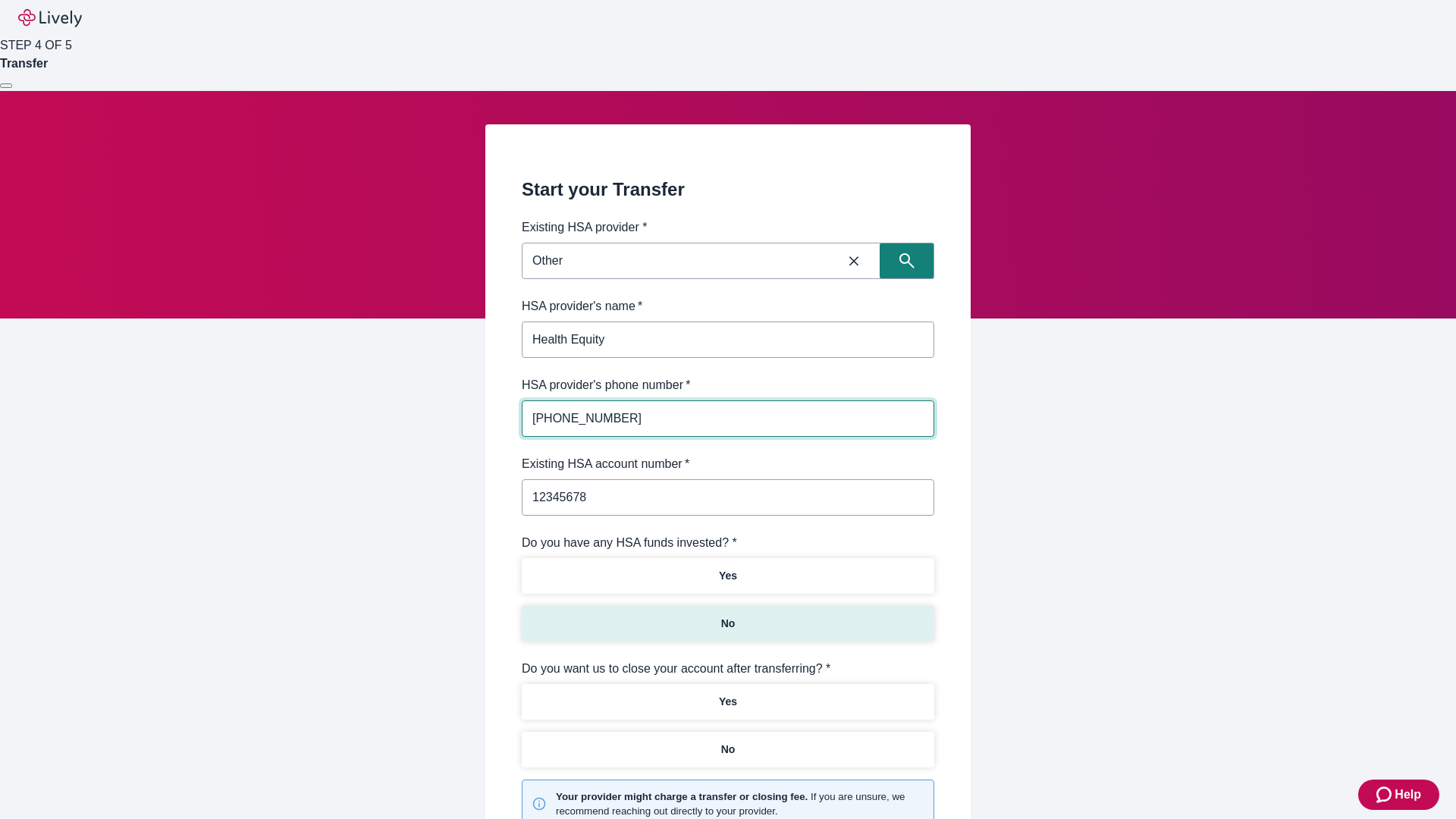
type input "12345678"
click at [728, 616] on p "No" at bounding box center [728, 623] width 15 height 16
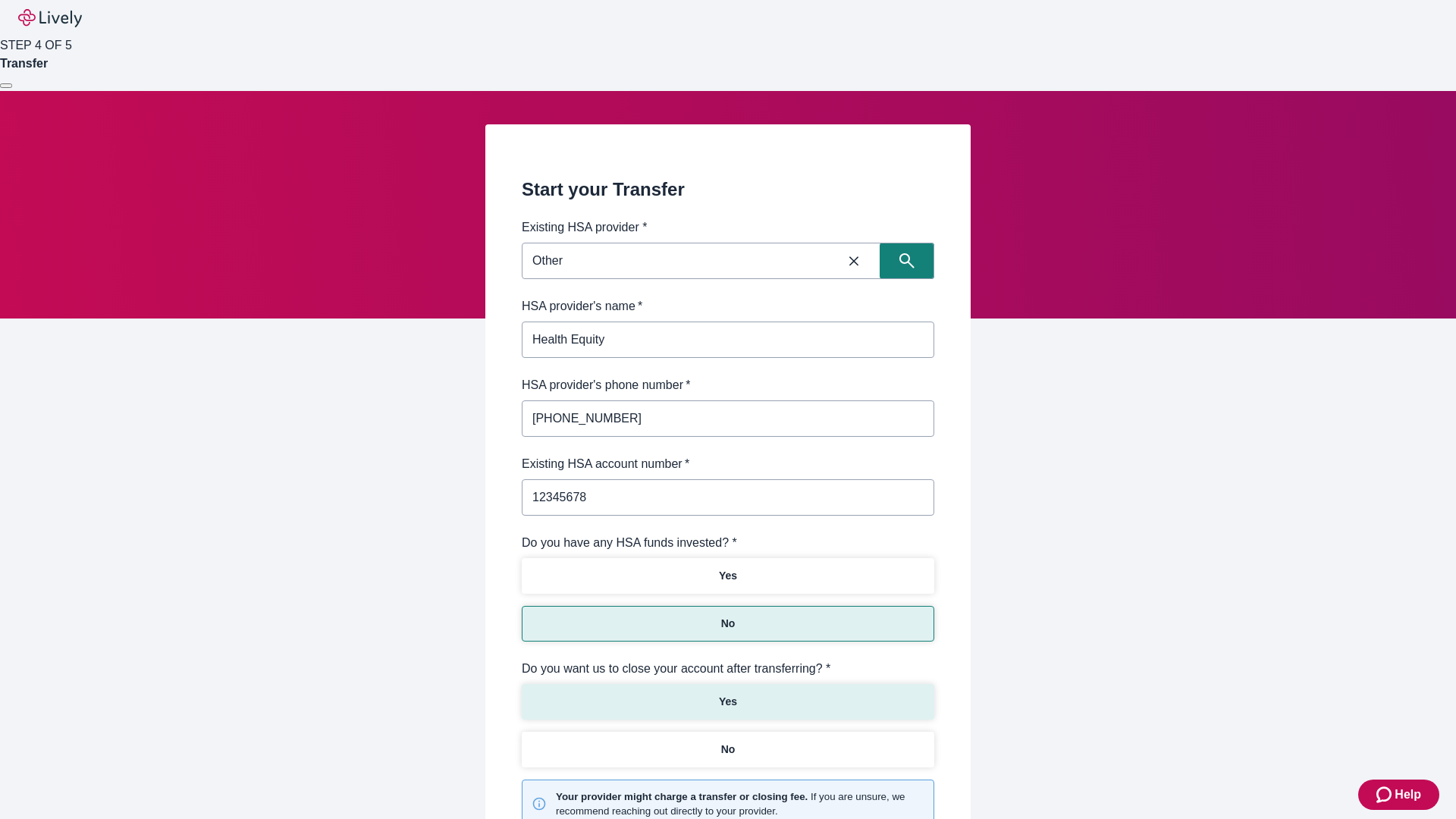
click at [728, 694] on p "Yes" at bounding box center [728, 701] width 18 height 16
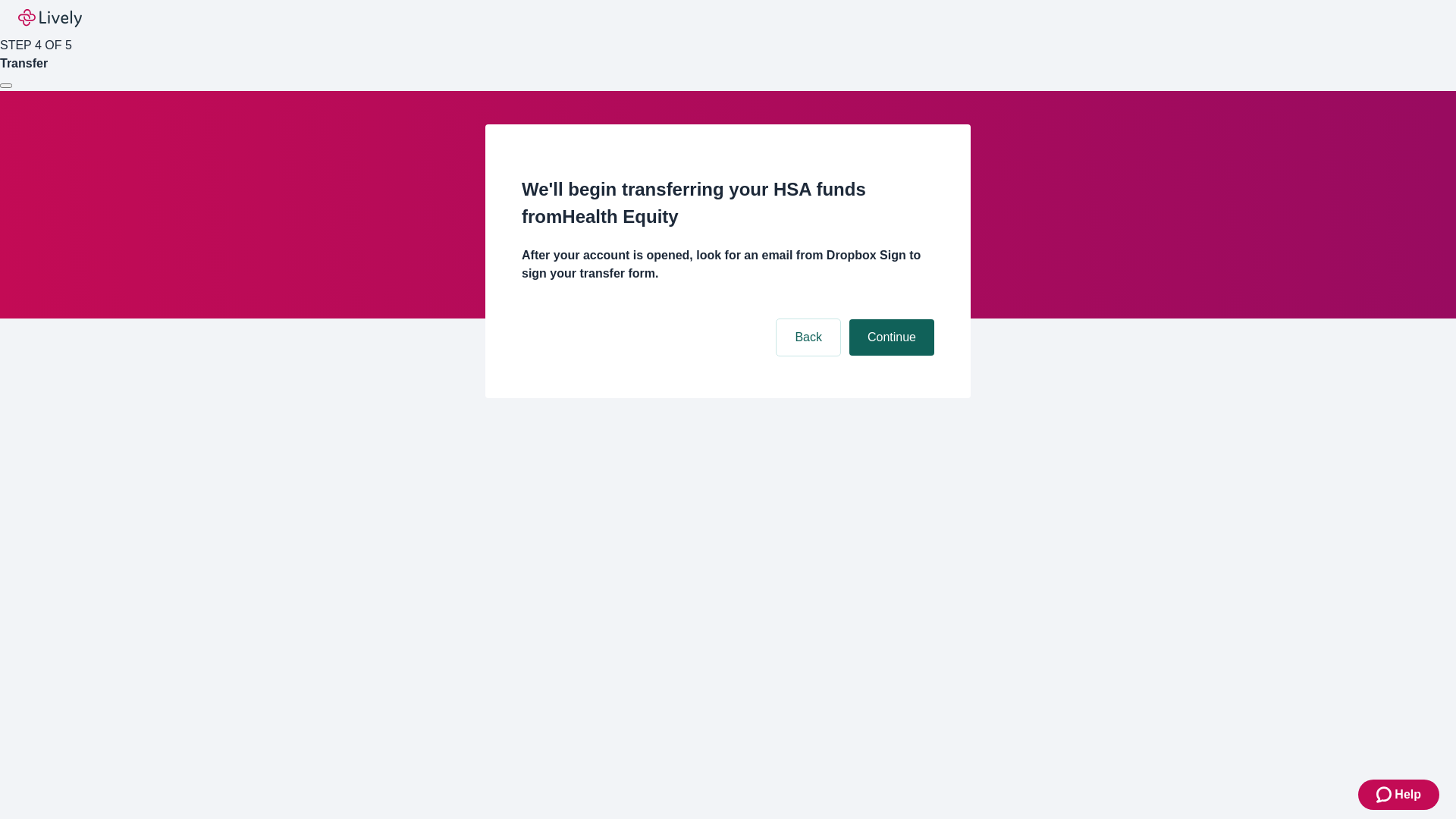
click at [889, 319] on button "Continue" at bounding box center [891, 337] width 85 height 37
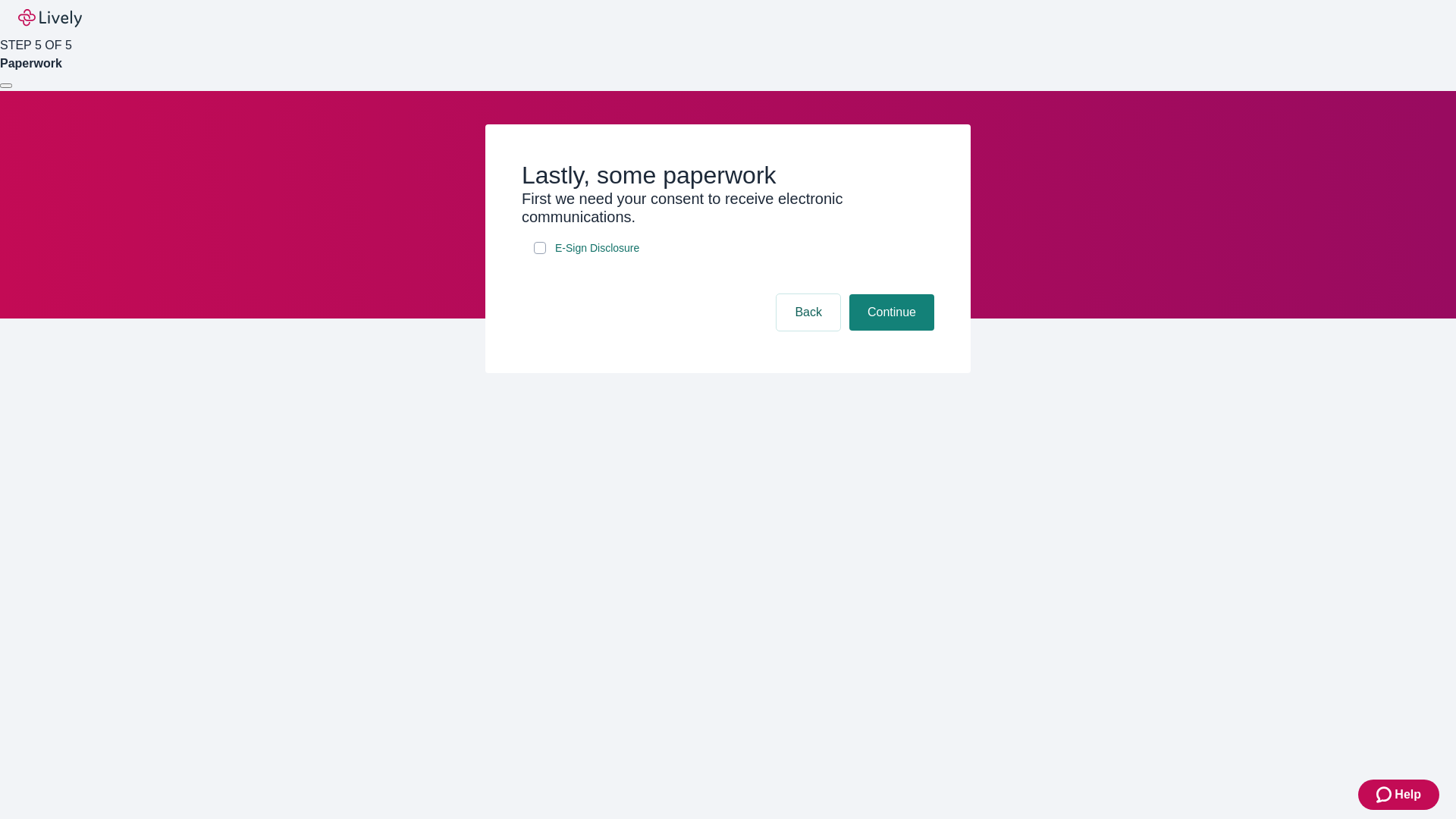
click at [540, 254] on input "E-Sign Disclosure" at bounding box center [539, 248] width 12 height 12
checkbox input "true"
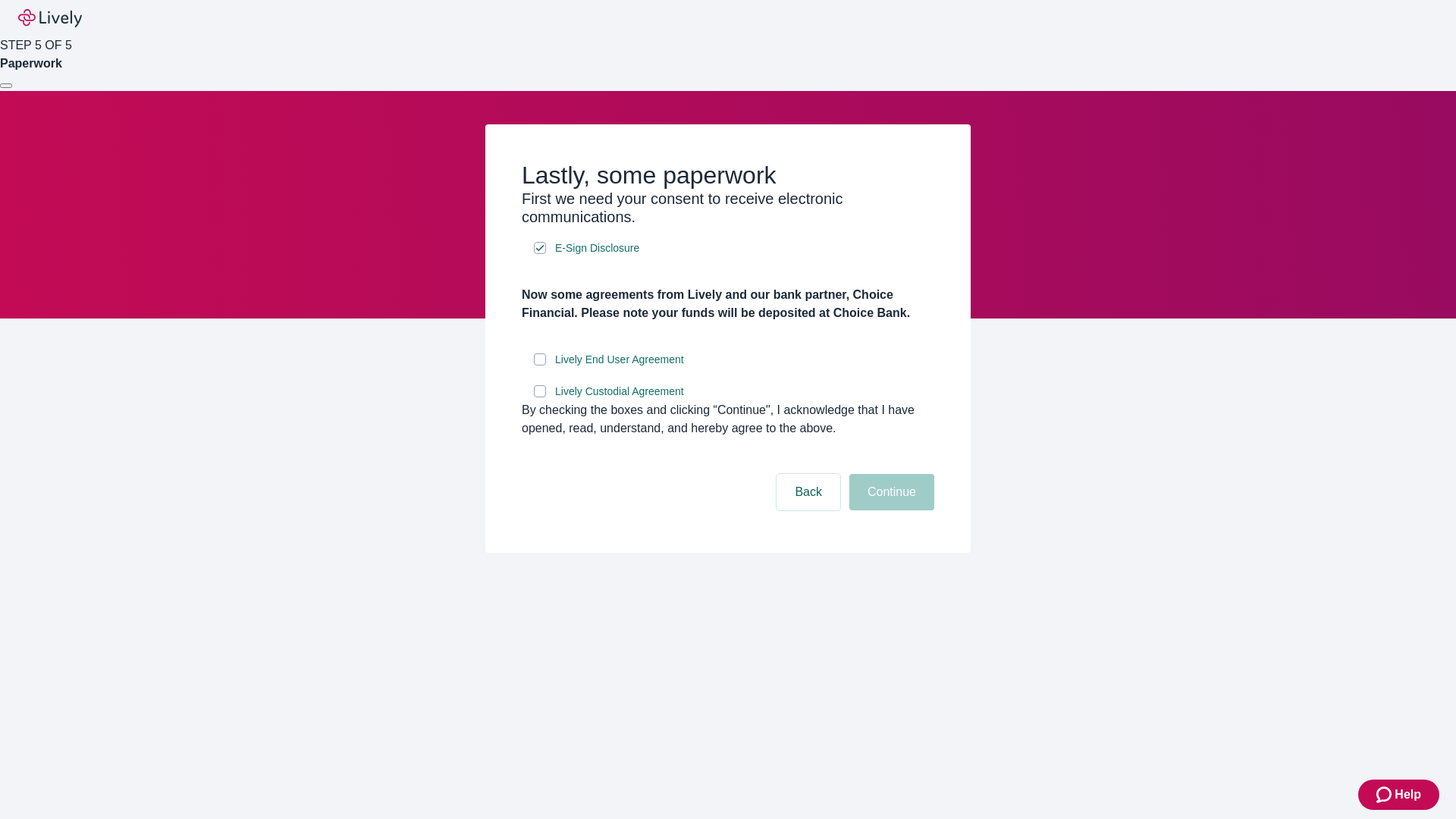
click at [540, 366] on input "Lively End User Agreement" at bounding box center [539, 359] width 12 height 12
checkbox input "true"
click at [540, 398] on input "Lively Custodial Agreement" at bounding box center [539, 390] width 12 height 12
checkbox input "true"
click at [889, 510] on button "Continue" at bounding box center [891, 493] width 85 height 37
